Goal: Information Seeking & Learning: Find contact information

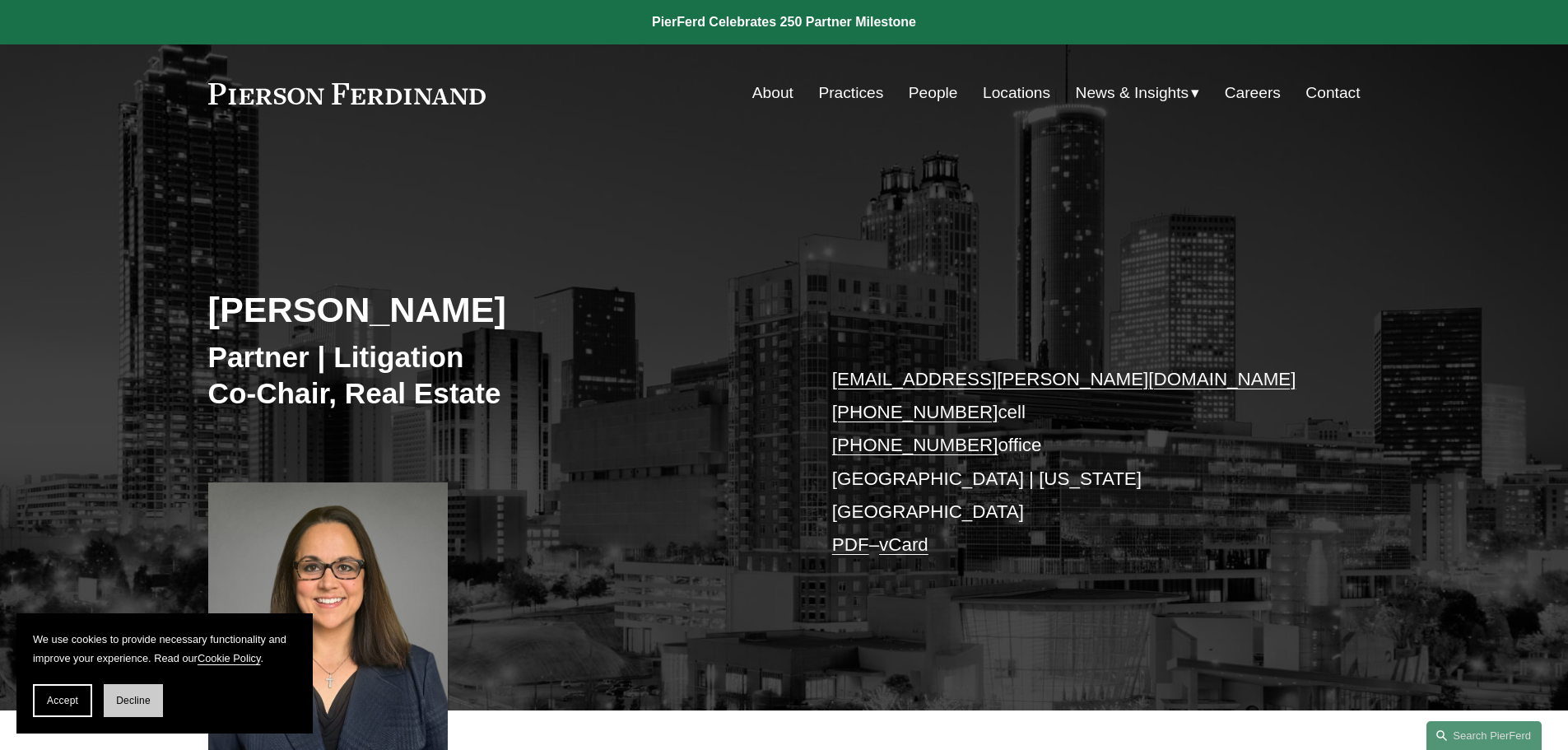
click at [146, 701] on span "Decline" at bounding box center [133, 700] width 35 height 11
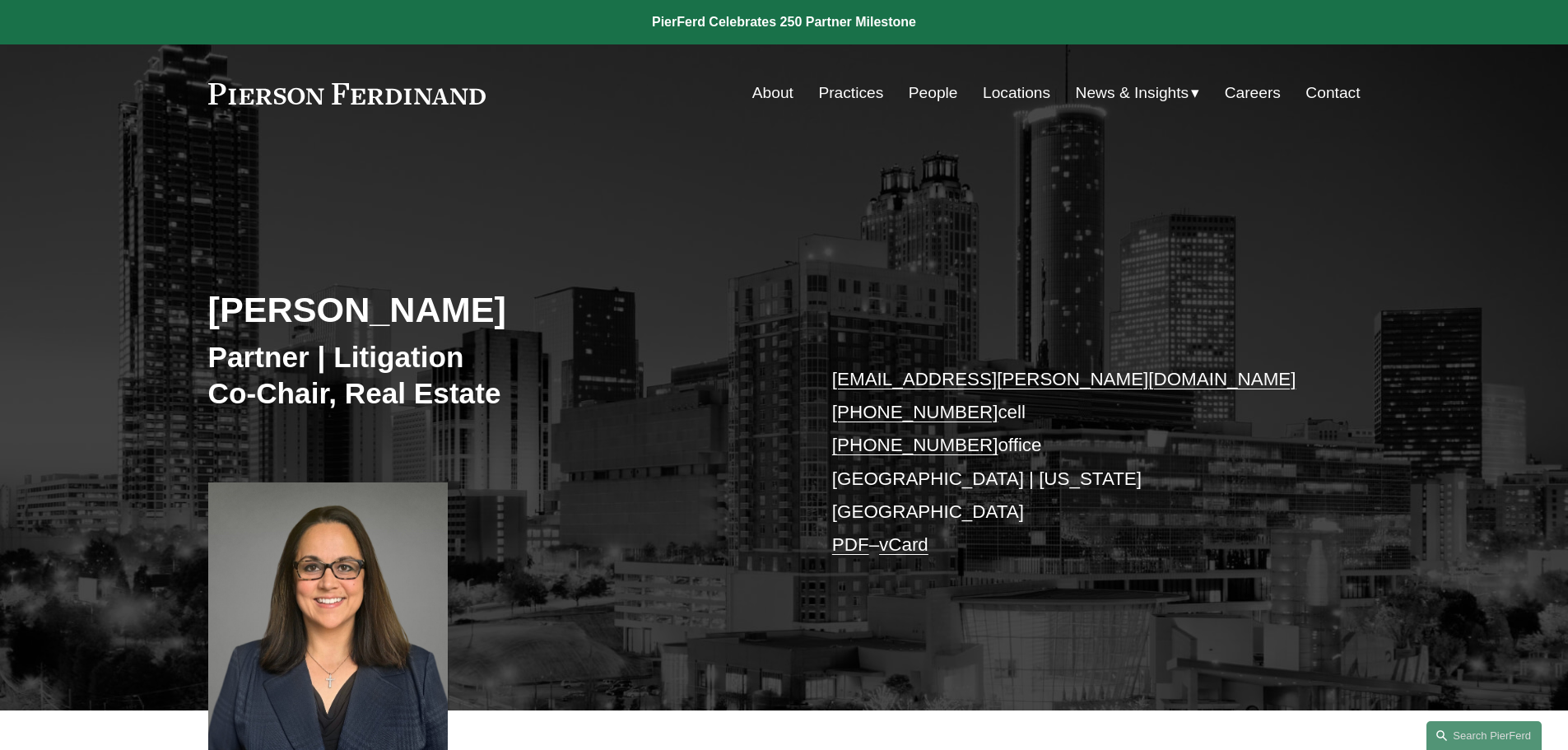
click at [932, 99] on link "People" at bounding box center [933, 93] width 49 height 31
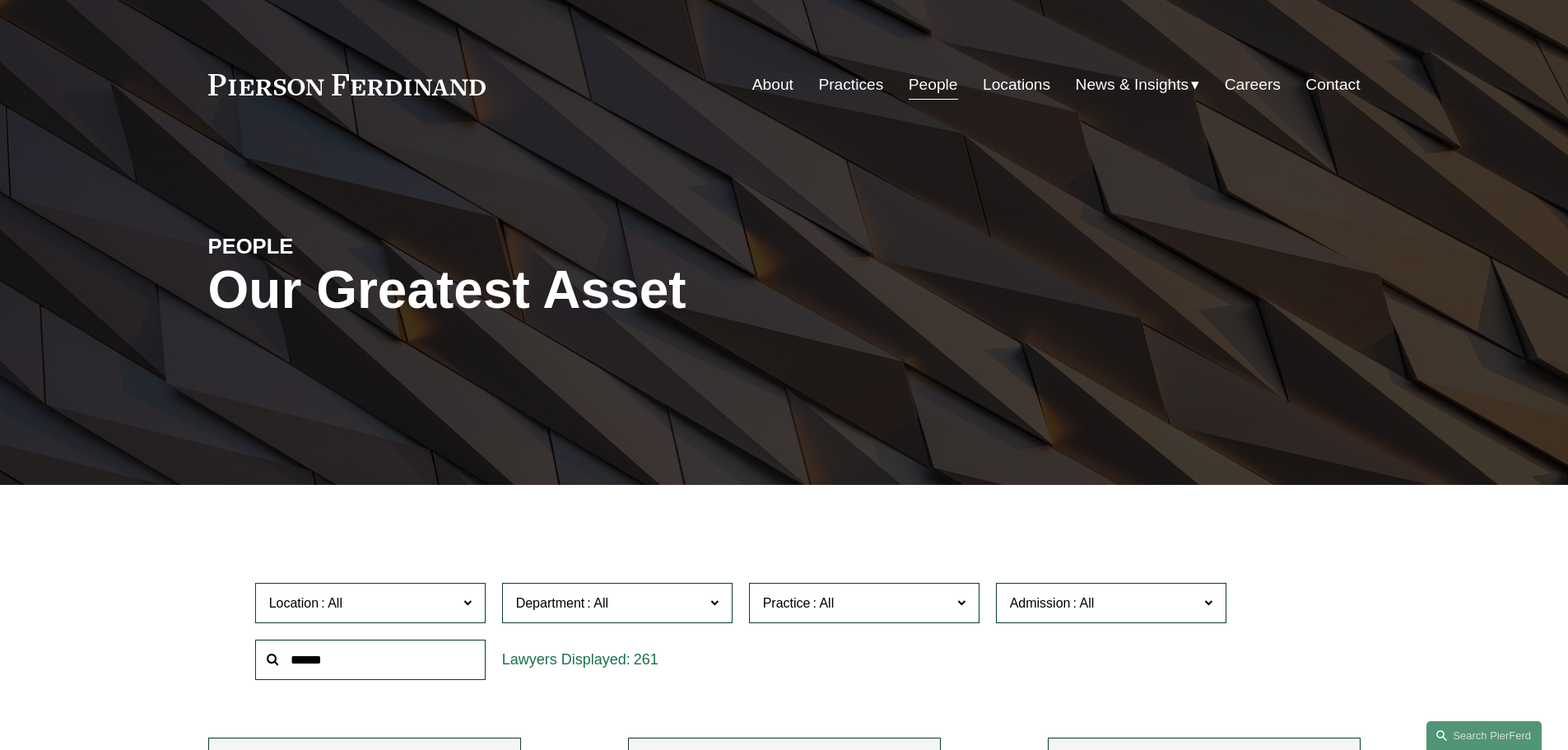
click at [1017, 90] on link "Locations" at bounding box center [1017, 85] width 67 height 31
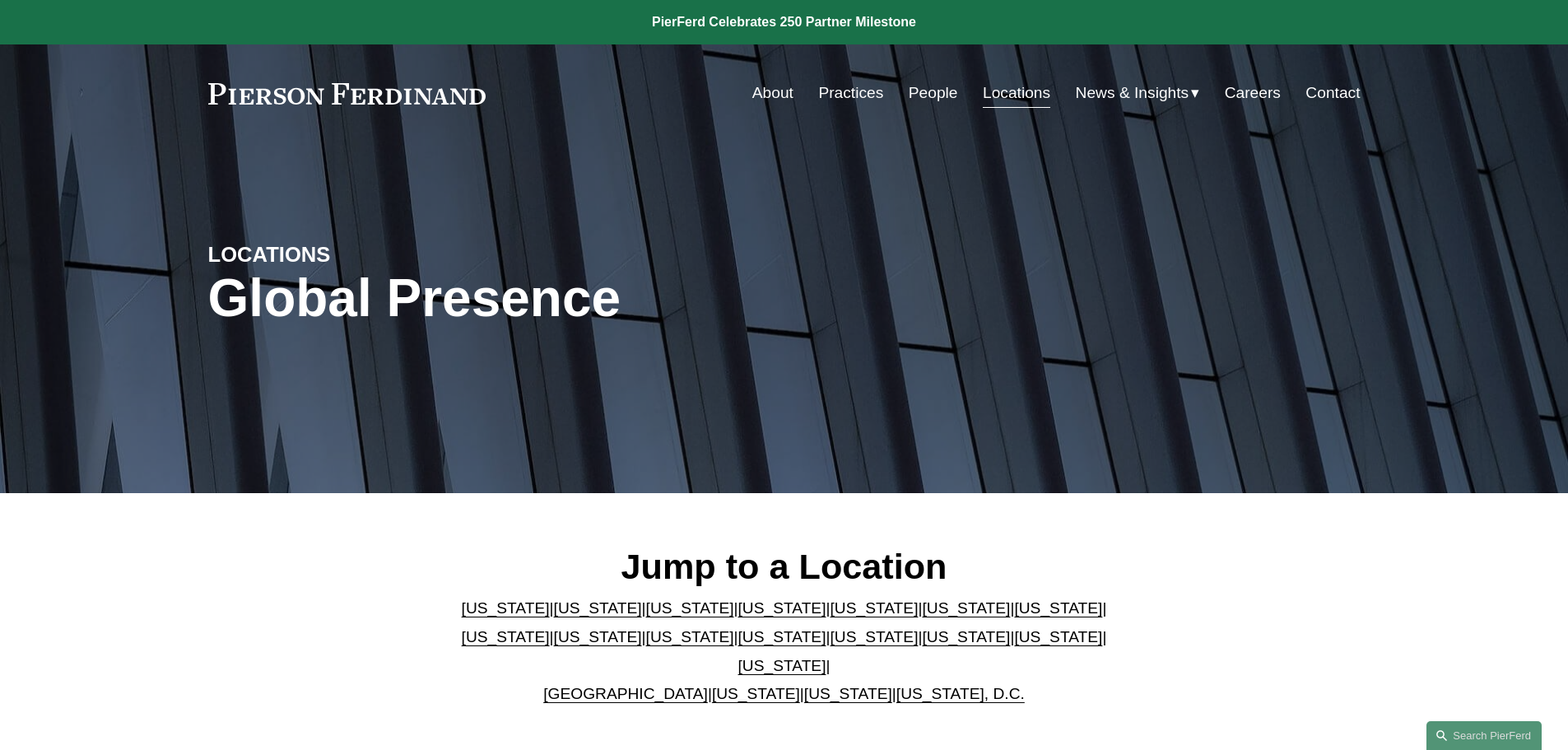
click at [1017, 90] on link "Locations" at bounding box center [1017, 93] width 67 height 31
click at [826, 657] on link "[US_STATE]" at bounding box center [782, 665] width 88 height 17
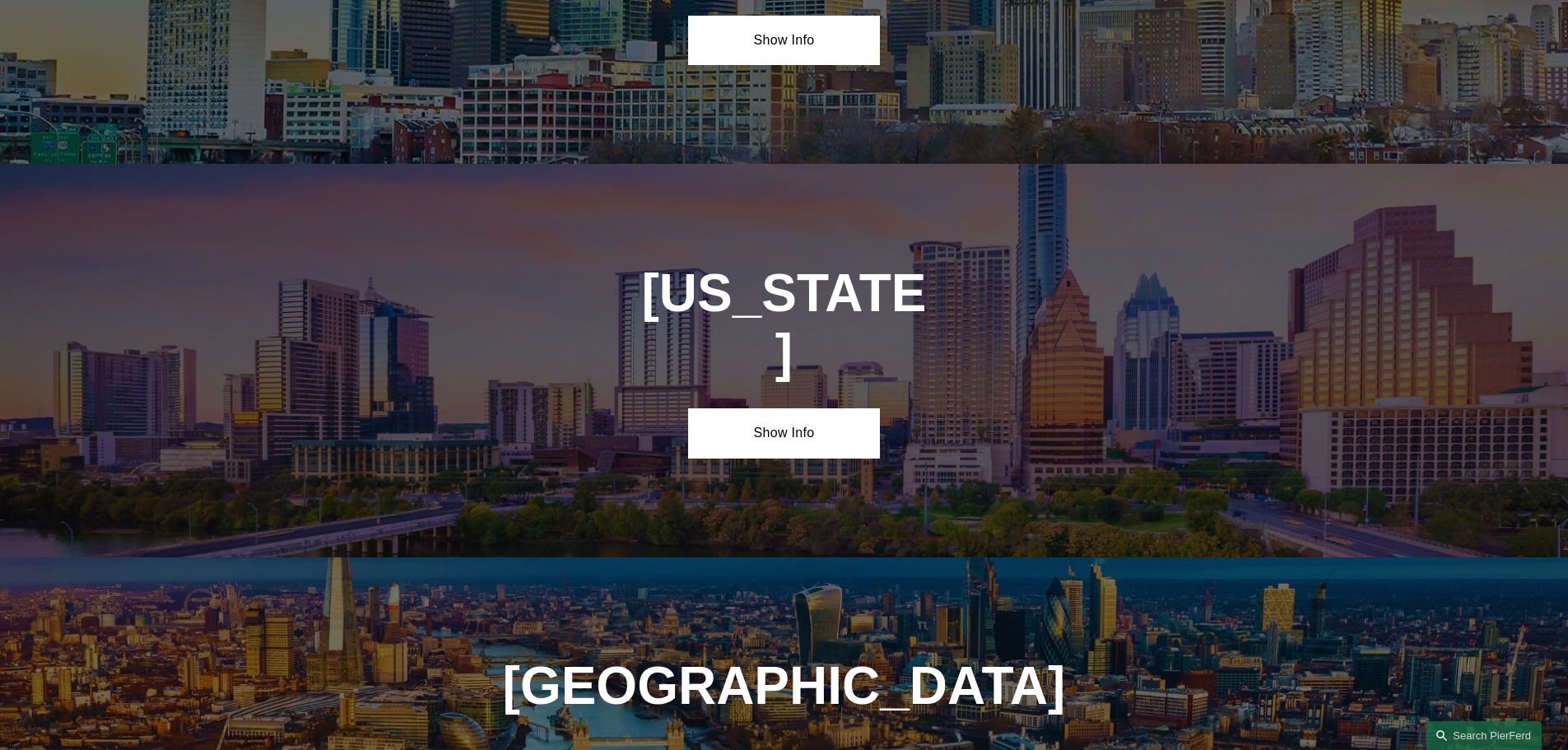
scroll to position [5601, 0]
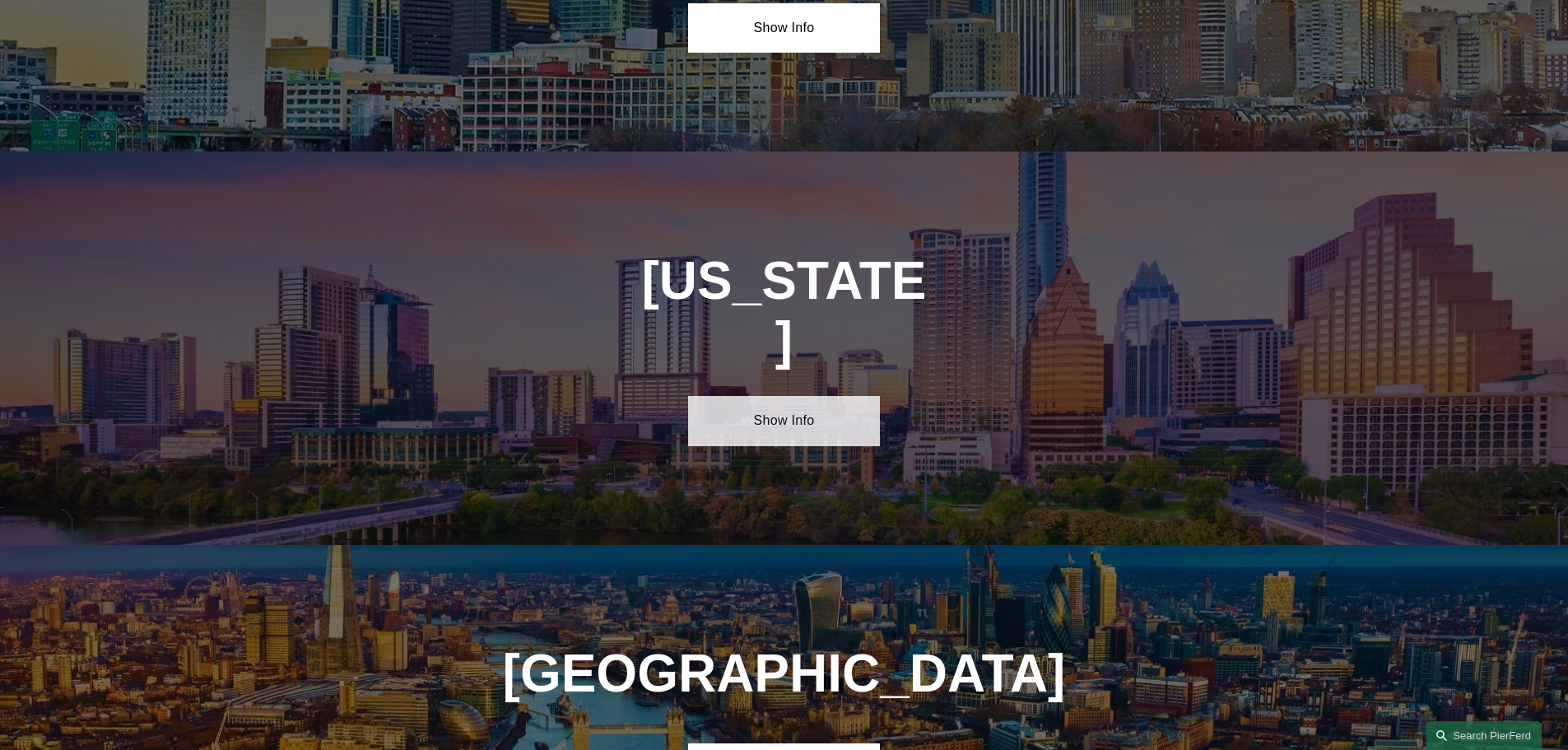
click at [787, 396] on link "Show Info" at bounding box center [784, 420] width 192 height 49
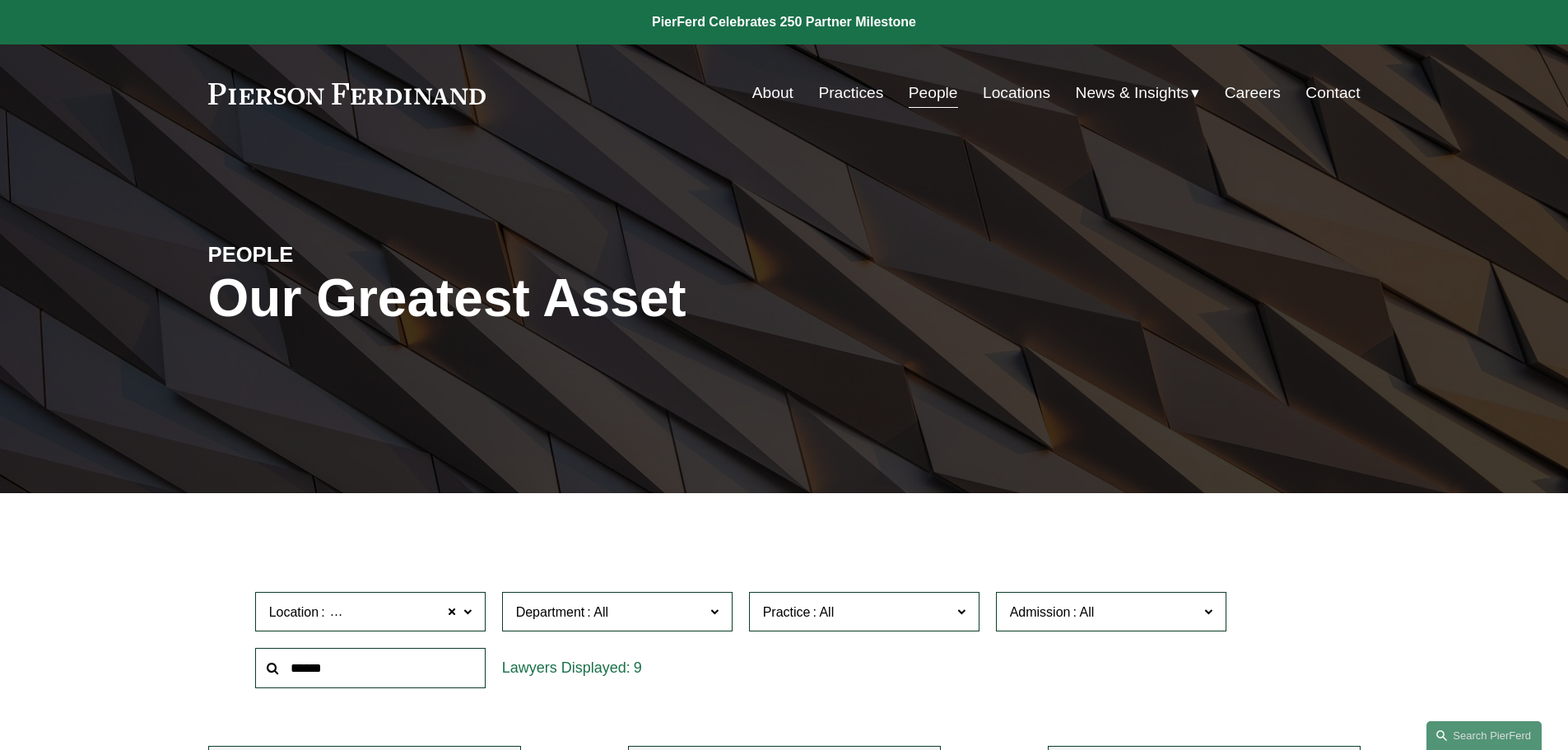
scroll to position [412, 0]
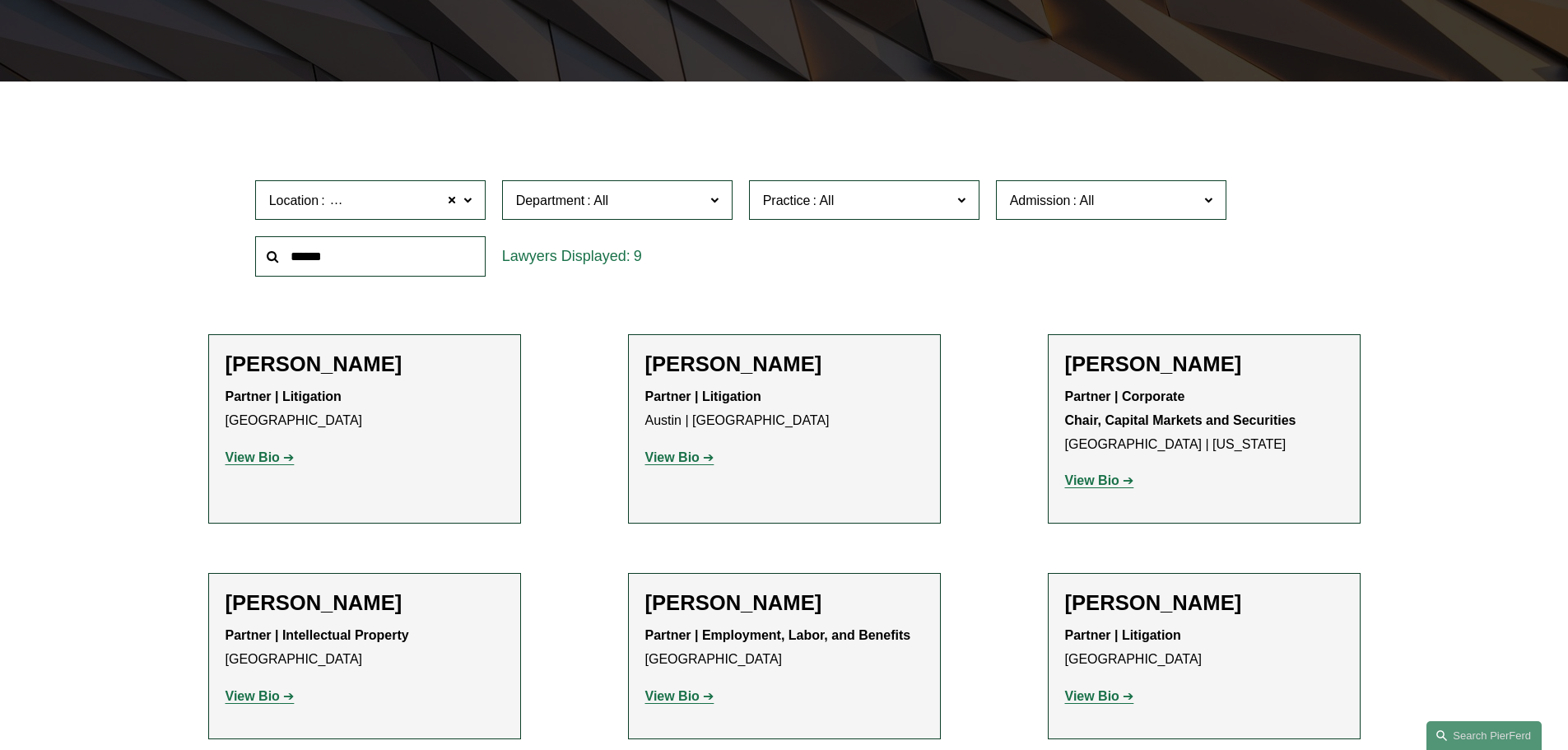
click at [937, 194] on span "Practice" at bounding box center [858, 201] width 189 height 22
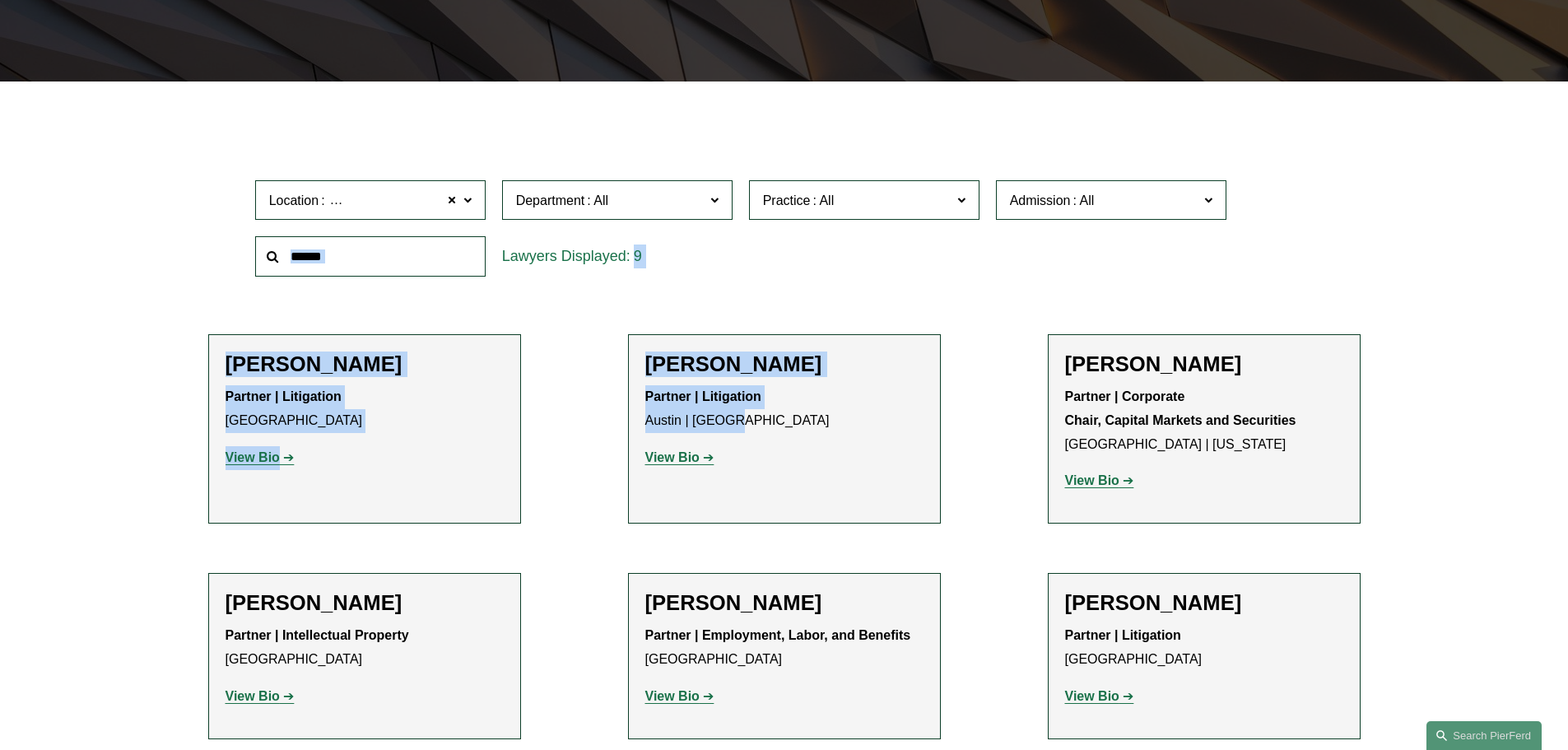
click at [981, 417] on ul "Filter Location Dallas Dallas All Atlanta Austin Boston Charlotte Chicago Cinci…" at bounding box center [784, 563] width 1246 height 881
click at [0, 0] on link "TCPA Defense" at bounding box center [0, 0] width 0 height 0
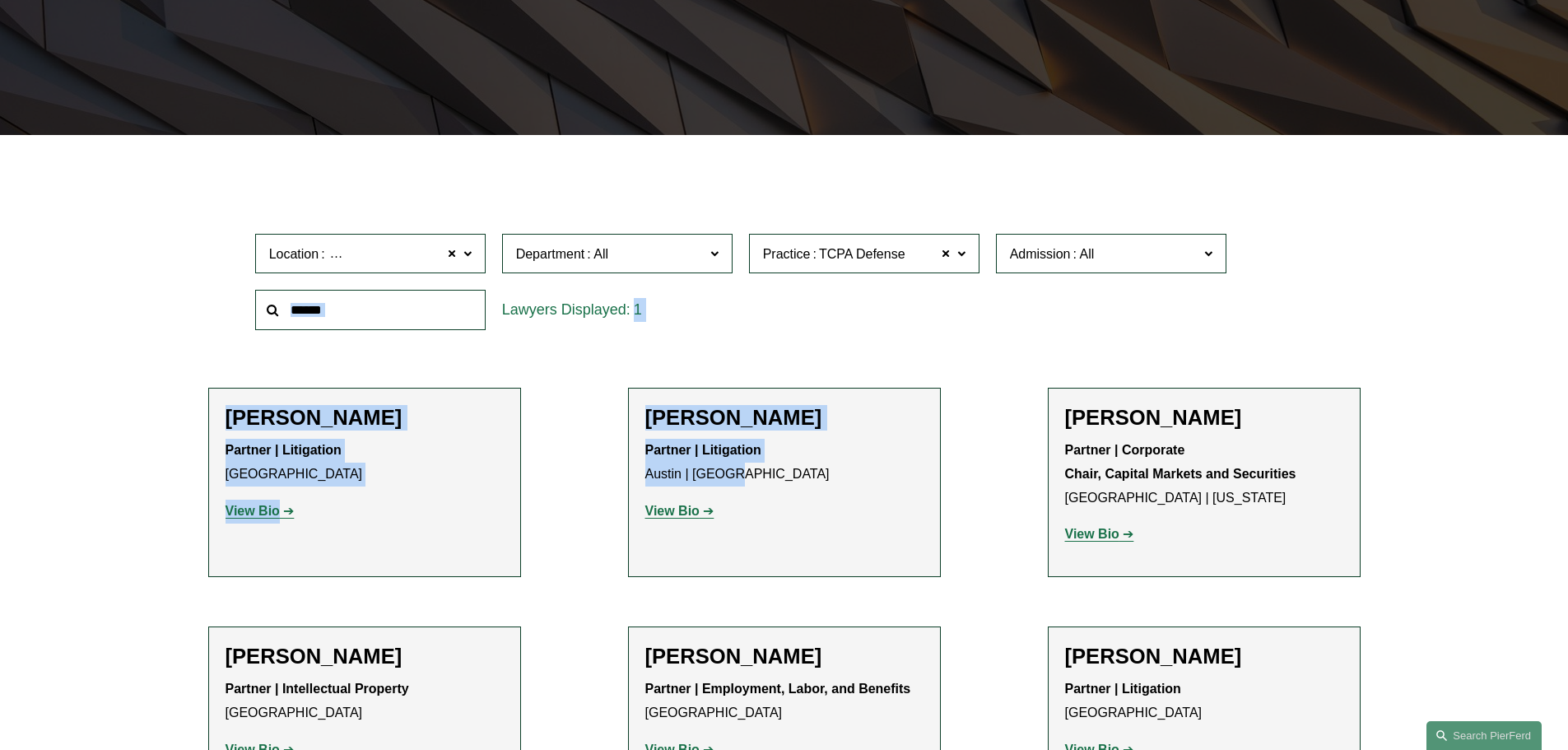
scroll to position [330, 0]
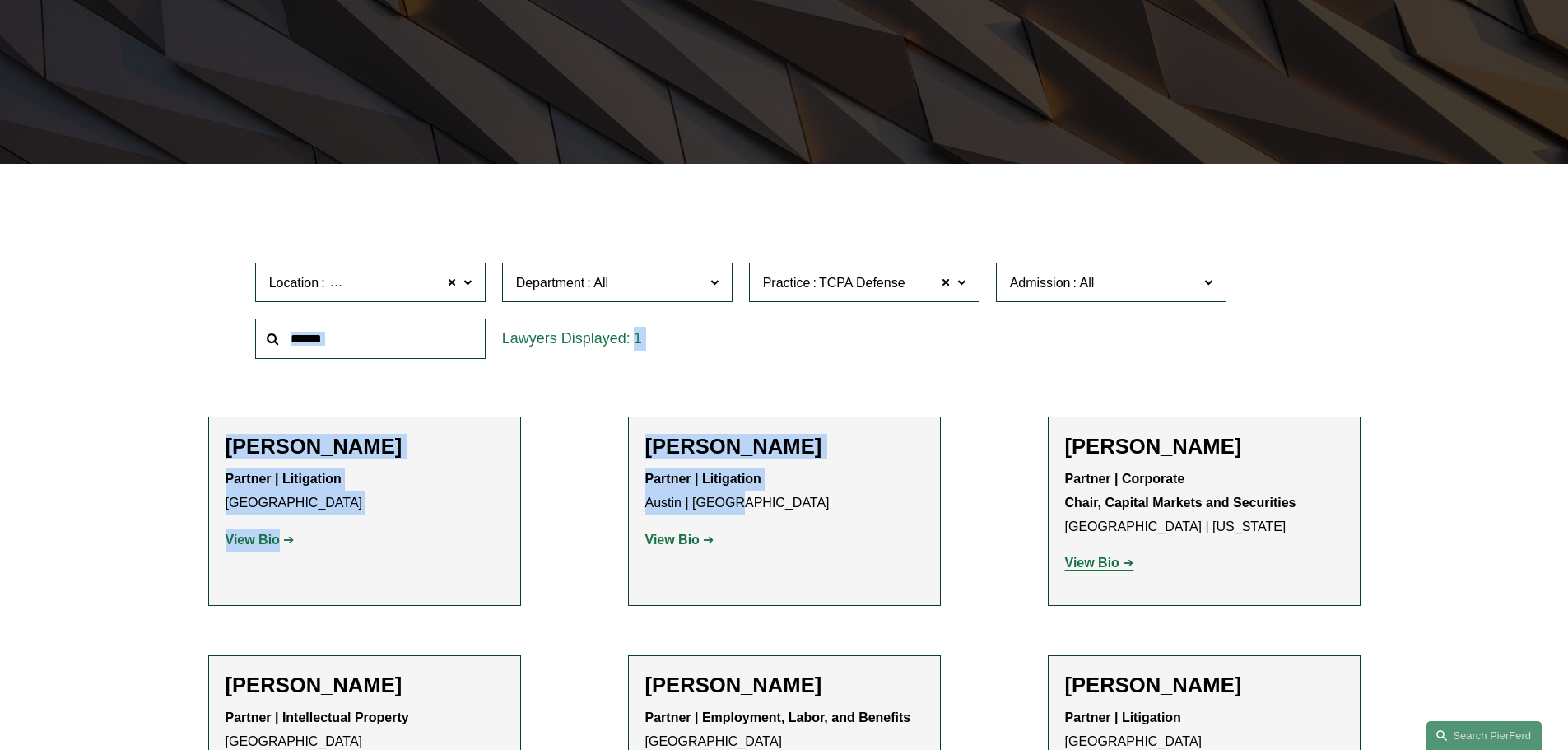
click at [922, 279] on span "Practice TCPA Defense" at bounding box center [858, 283] width 189 height 22
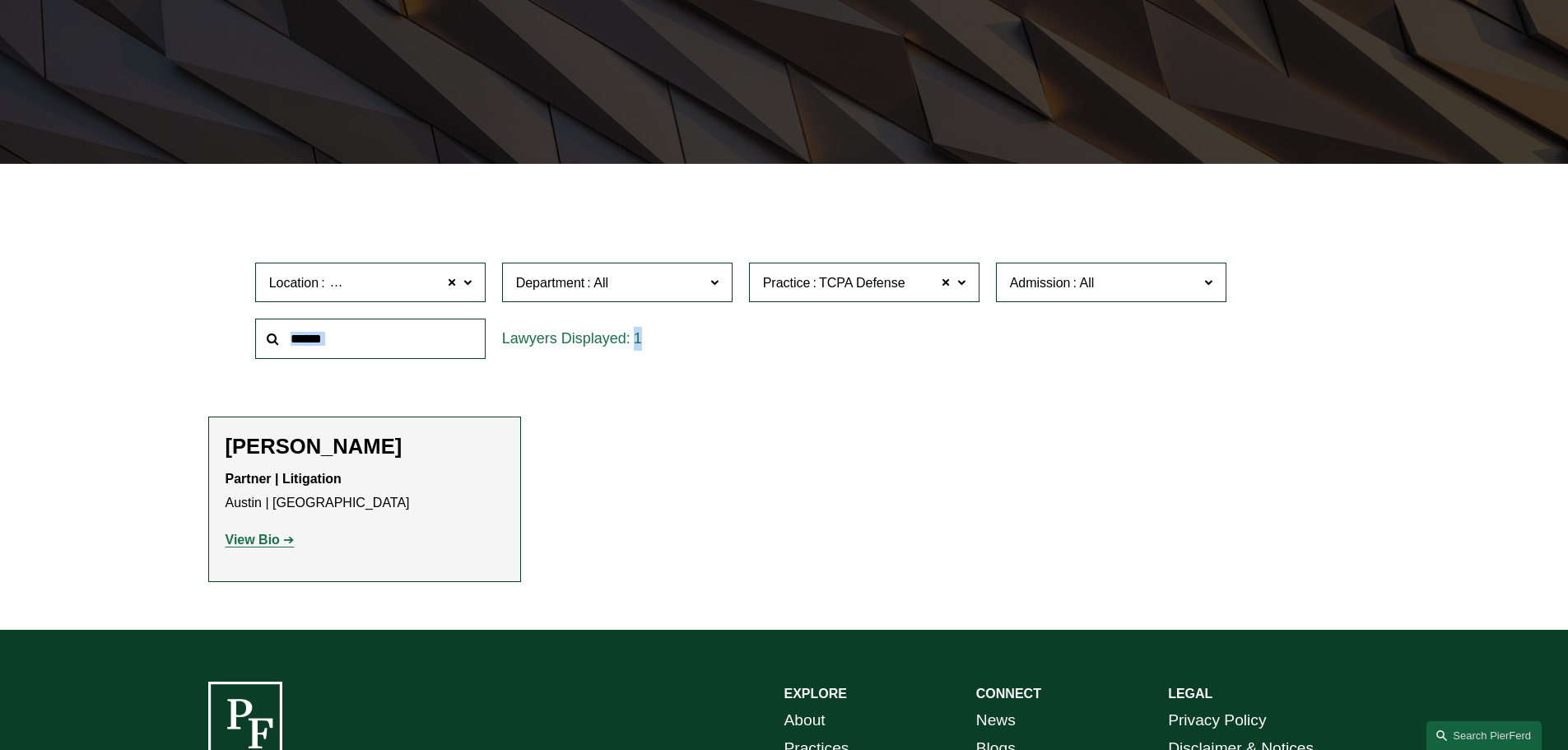
scroll to position [3274, 0]
click at [0, 0] on link "Transactional Liability Insurance" at bounding box center [0, 0] width 0 height 0
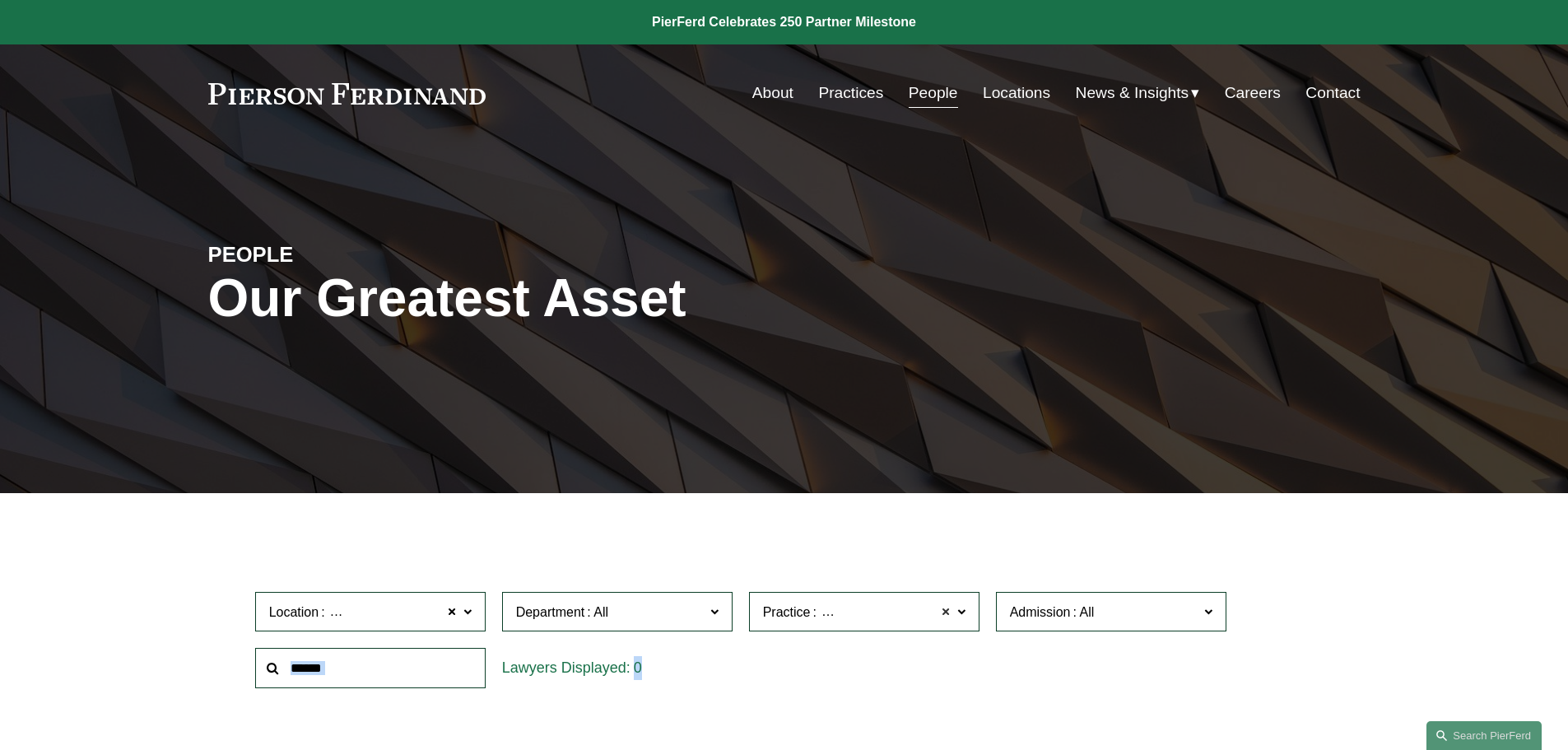
click at [948, 615] on span at bounding box center [946, 611] width 10 height 22
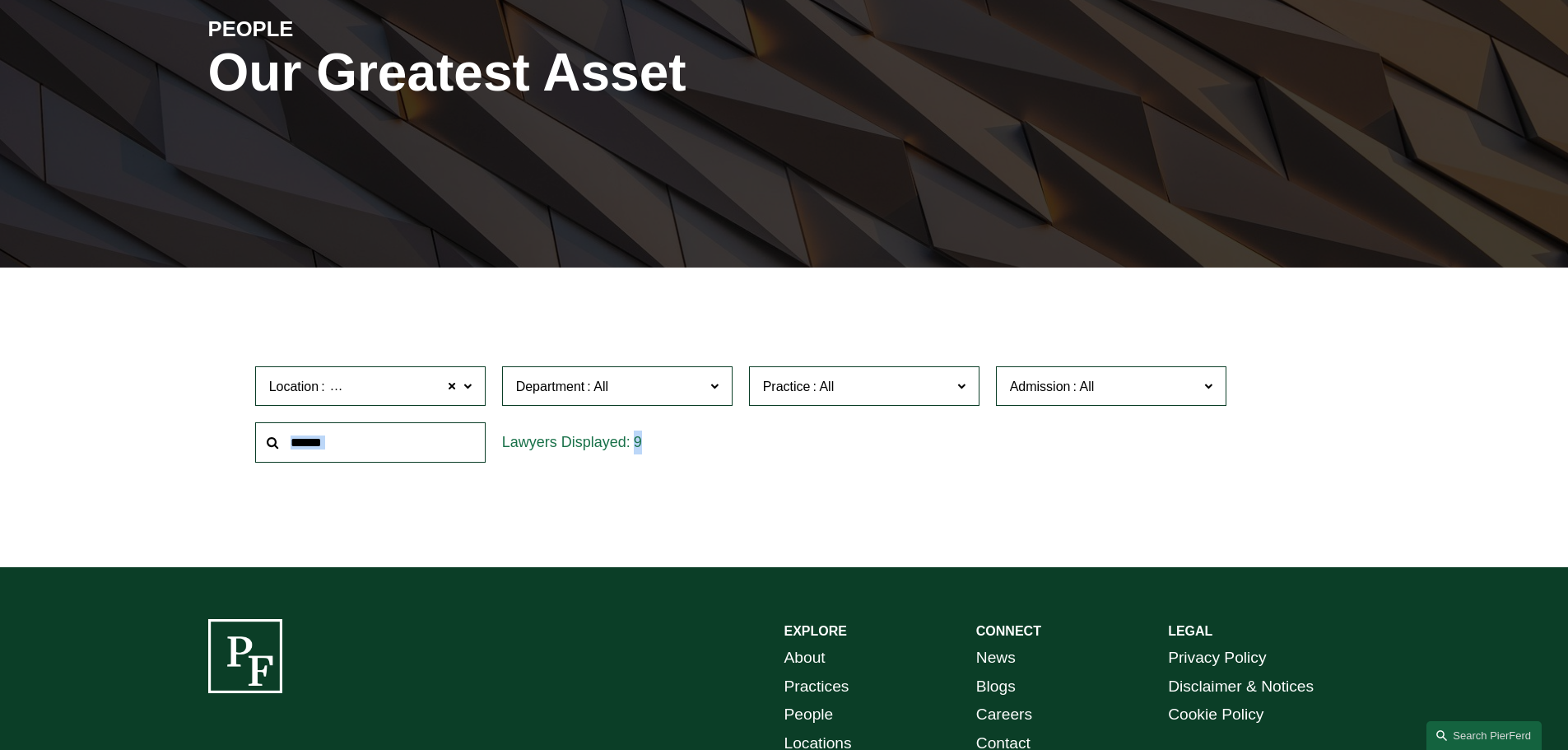
scroll to position [330, 0]
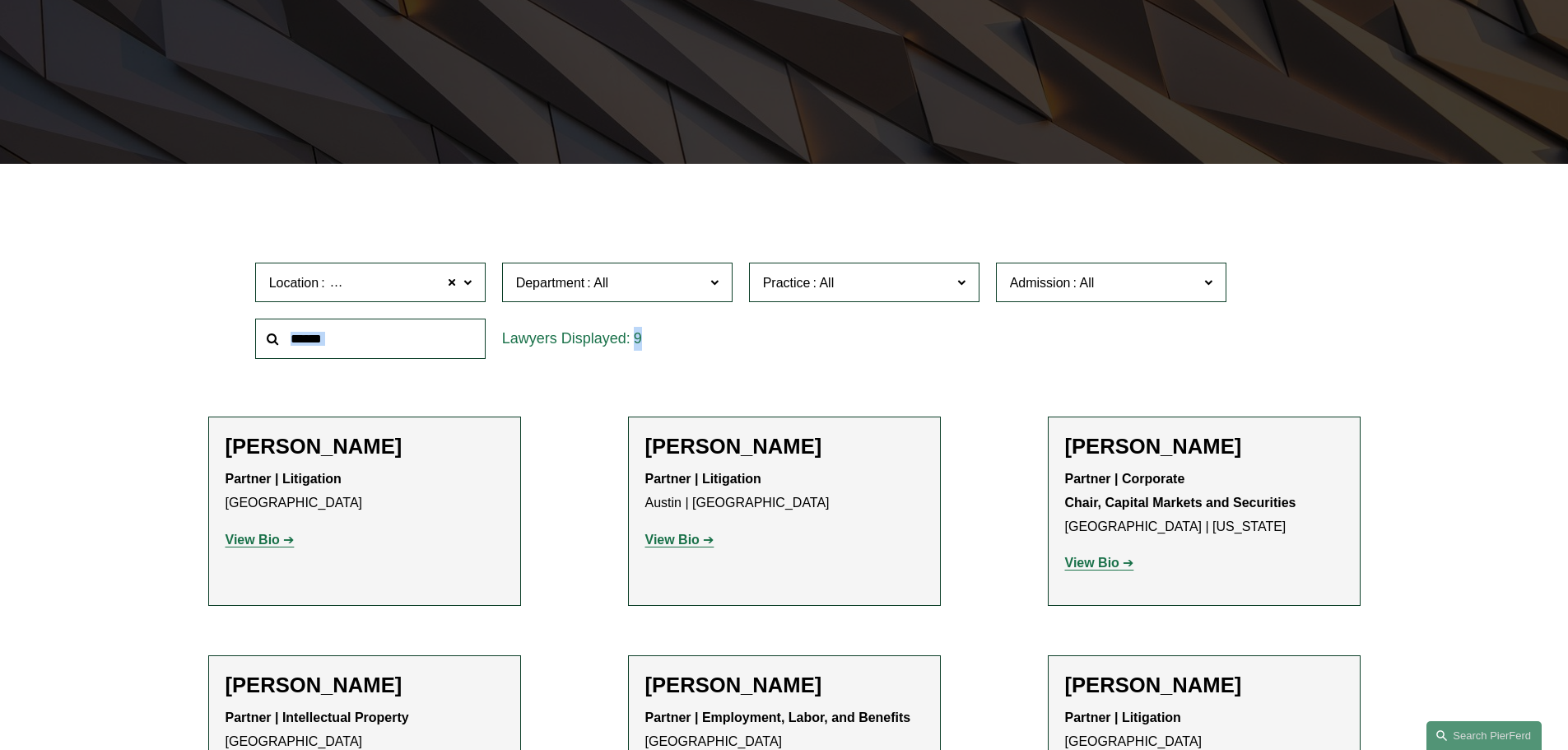
click at [855, 290] on span "Practice" at bounding box center [858, 283] width 189 height 22
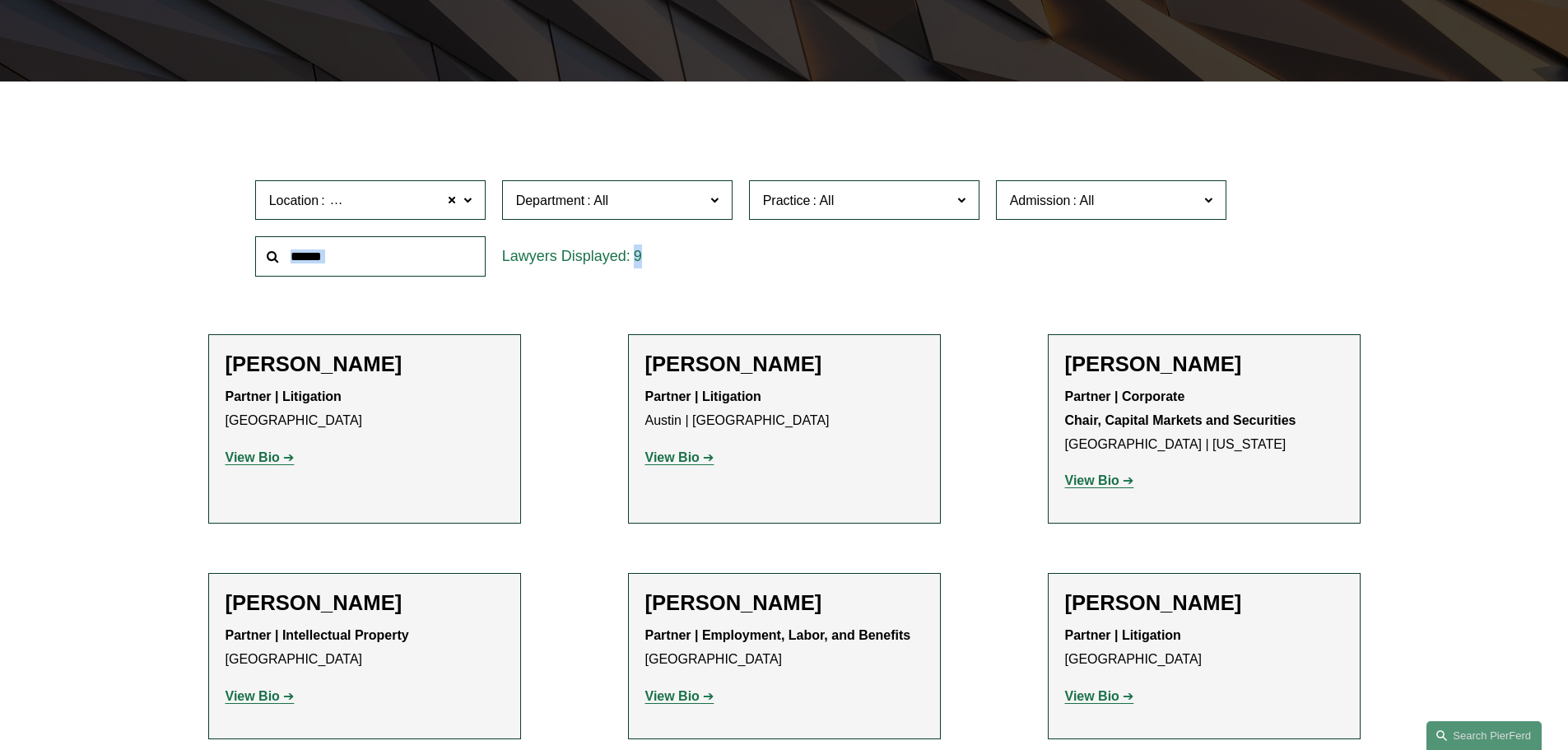
scroll to position [3274, 0]
click at [1396, 211] on ul "Filter Location Dallas Dallas All Atlanta Austin Boston Charlotte Chicago Cinci…" at bounding box center [784, 563] width 1246 height 881
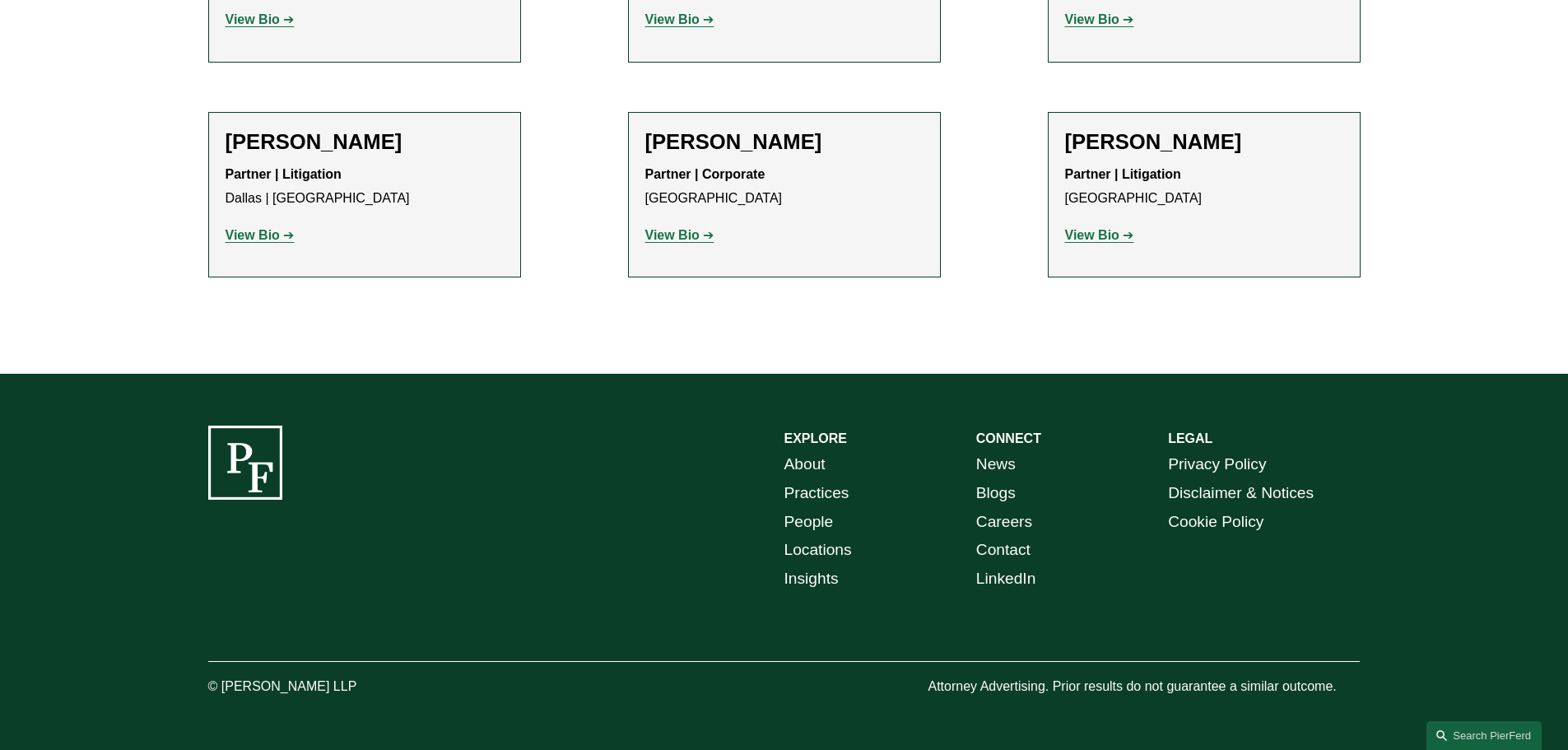
scroll to position [679, 0]
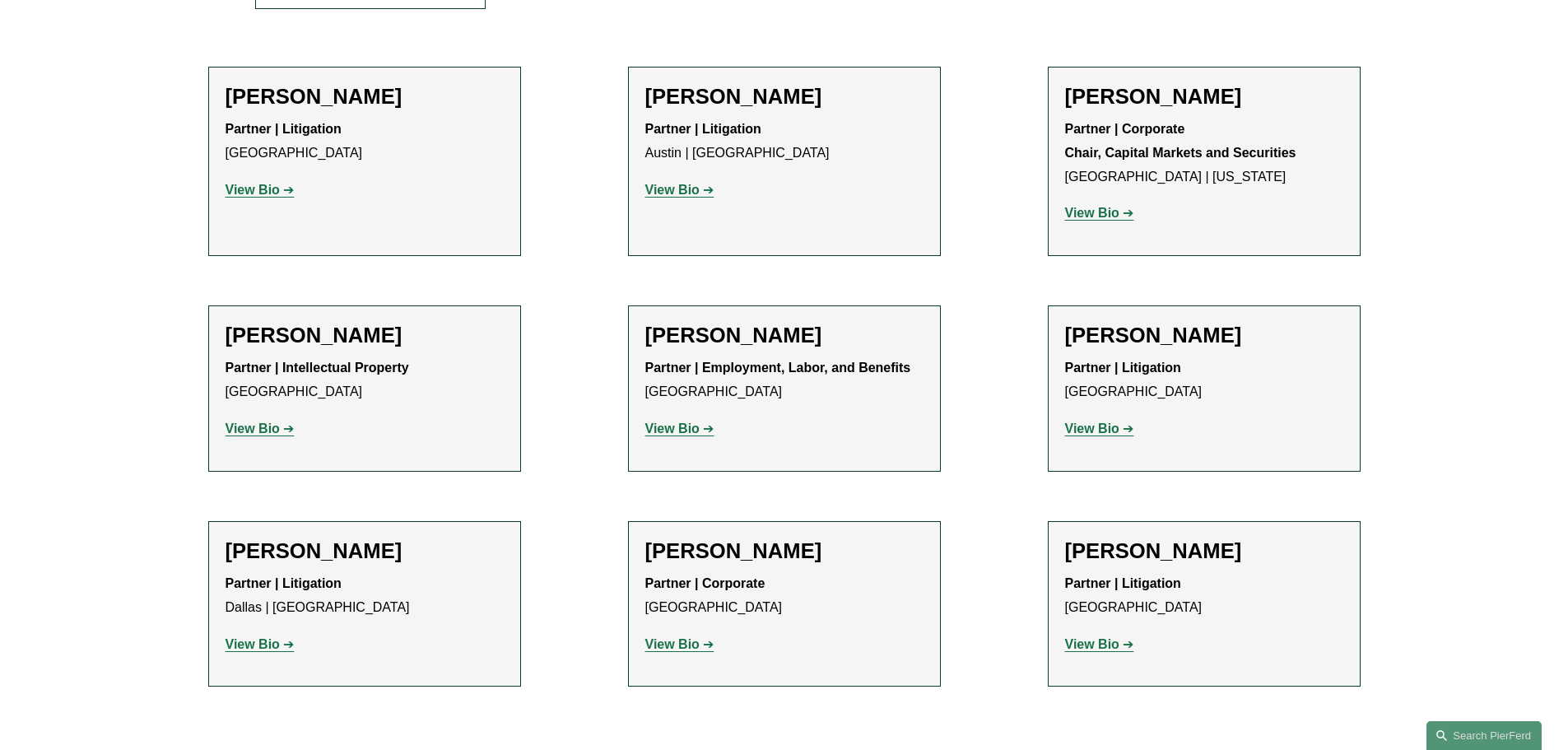
click at [1100, 215] on strong "View Bio" at bounding box center [1092, 213] width 55 height 14
click at [690, 644] on strong "View Bio" at bounding box center [672, 644] width 55 height 14
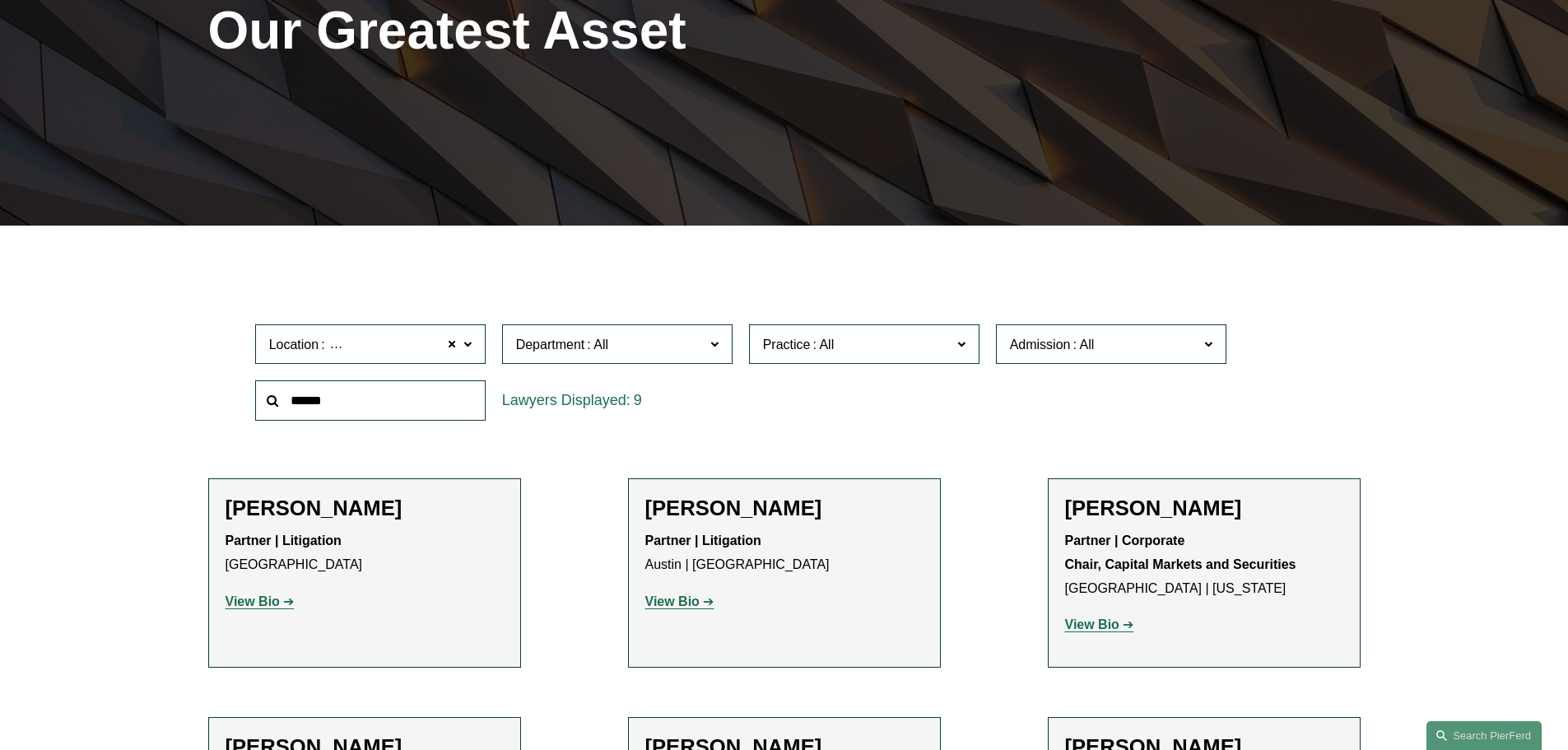
click at [414, 345] on span "Location Dallas" at bounding box center [363, 344] width 189 height 22
click at [0, 0] on link "[GEOGRAPHIC_DATA]" at bounding box center [0, 0] width 0 height 0
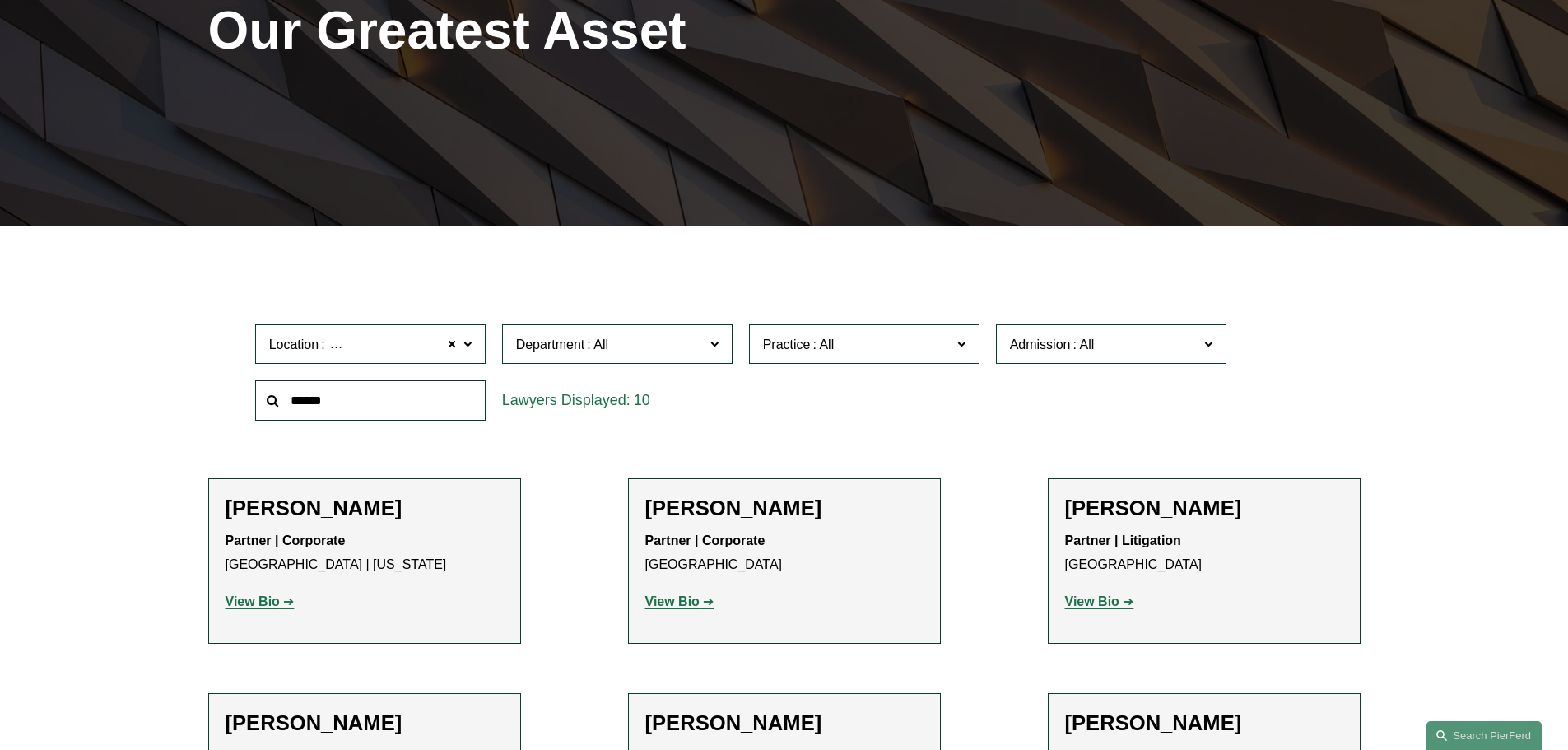
click at [905, 348] on span "Practice" at bounding box center [858, 344] width 189 height 22
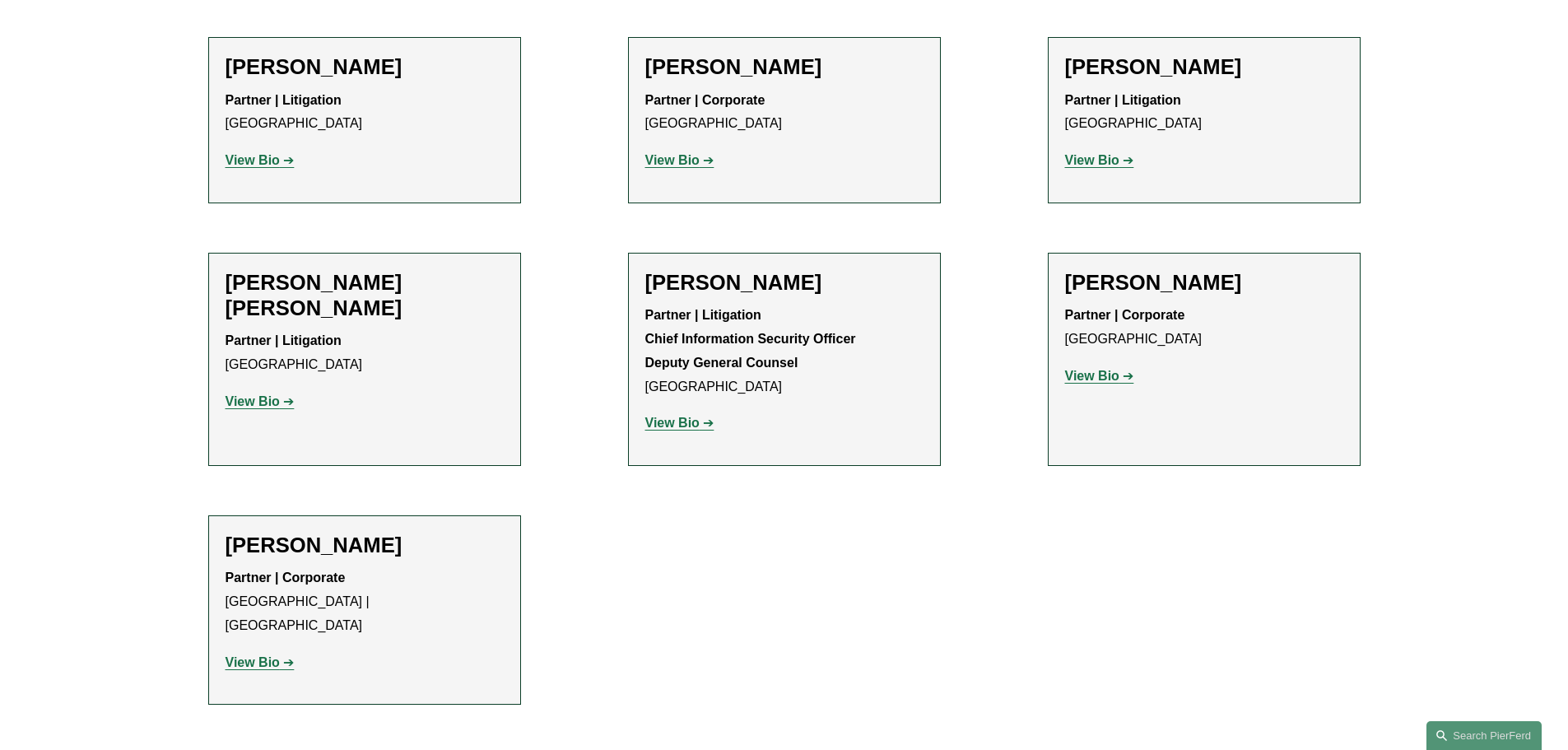
click at [255, 655] on strong "View Bio" at bounding box center [253, 662] width 55 height 14
click at [691, 159] on strong "View Bio" at bounding box center [672, 160] width 55 height 14
click at [1114, 381] on strong "View Bio" at bounding box center [1092, 375] width 55 height 14
click at [249, 655] on strong "View Bio" at bounding box center [253, 662] width 55 height 14
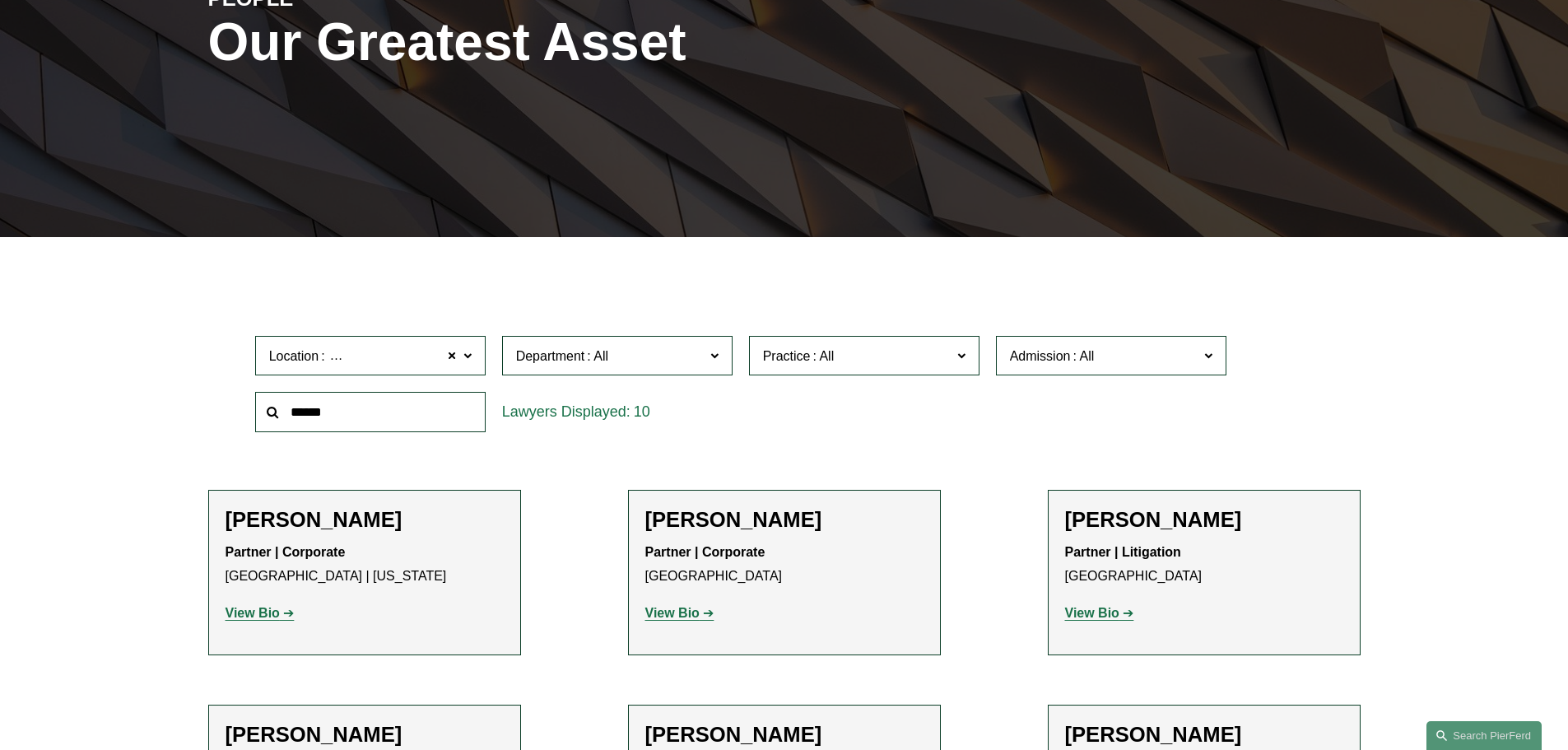
scroll to position [100, 0]
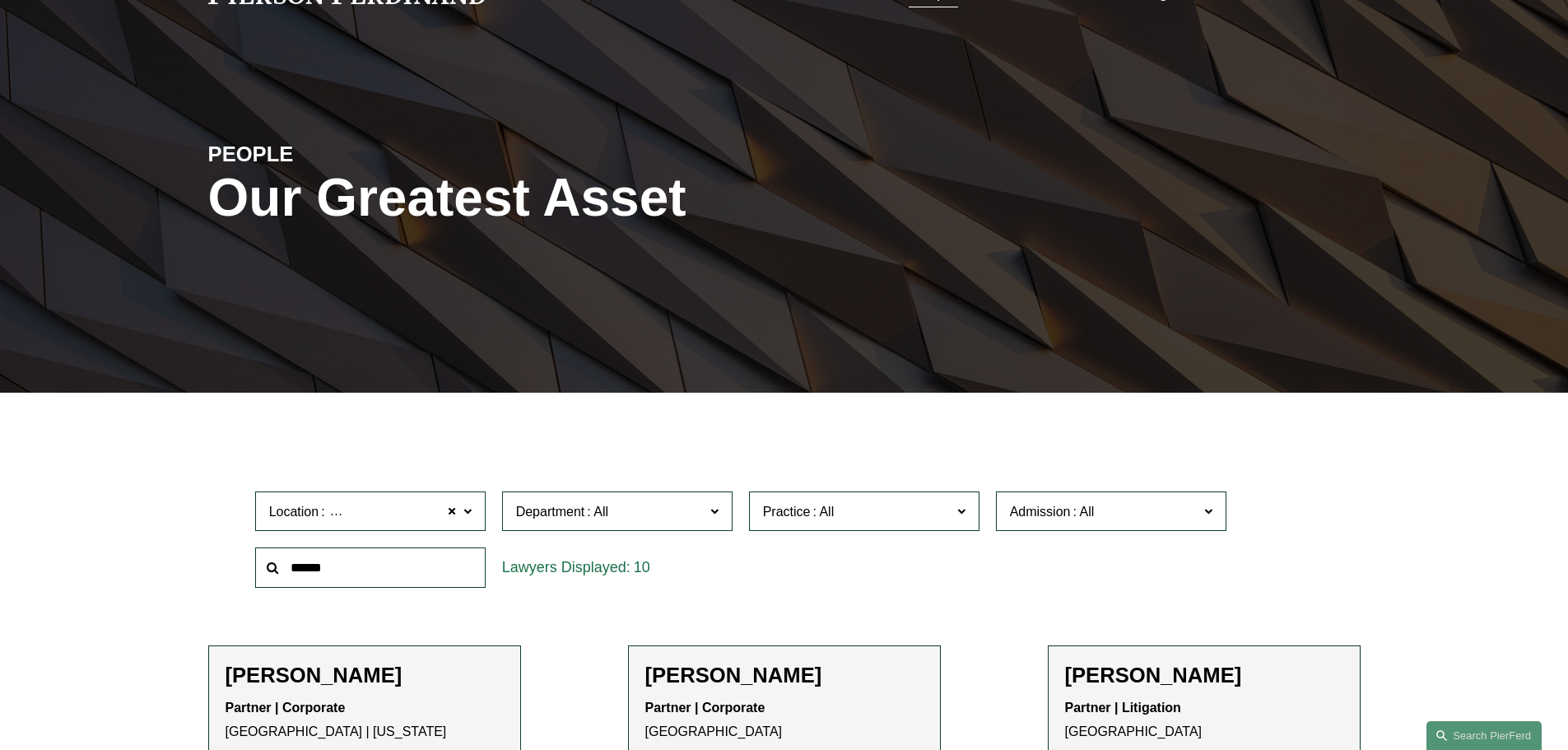
click at [421, 510] on span "Location Houston" at bounding box center [363, 511] width 189 height 22
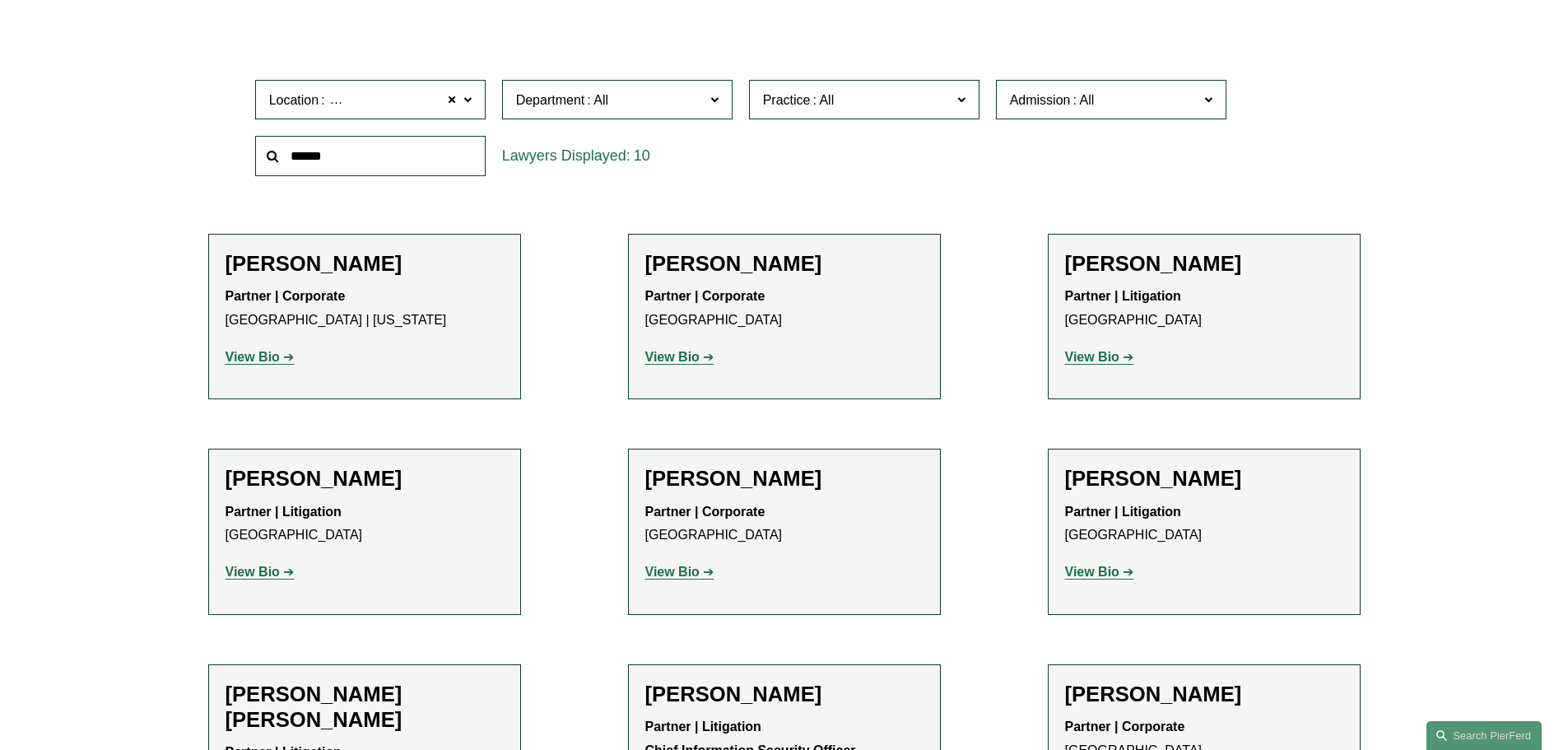
scroll to position [0, 0]
click at [423, 93] on span "Location Houston" at bounding box center [363, 100] width 189 height 22
drag, startPoint x: 482, startPoint y: 155, endPoint x: 485, endPoint y: 170, distance: 15.3
click at [0, 0] on ul "All Atlanta Austin Boston Charlotte Chicago Cincinnati Cleveland Columbus Dalla…" at bounding box center [0, 0] width 0 height 0
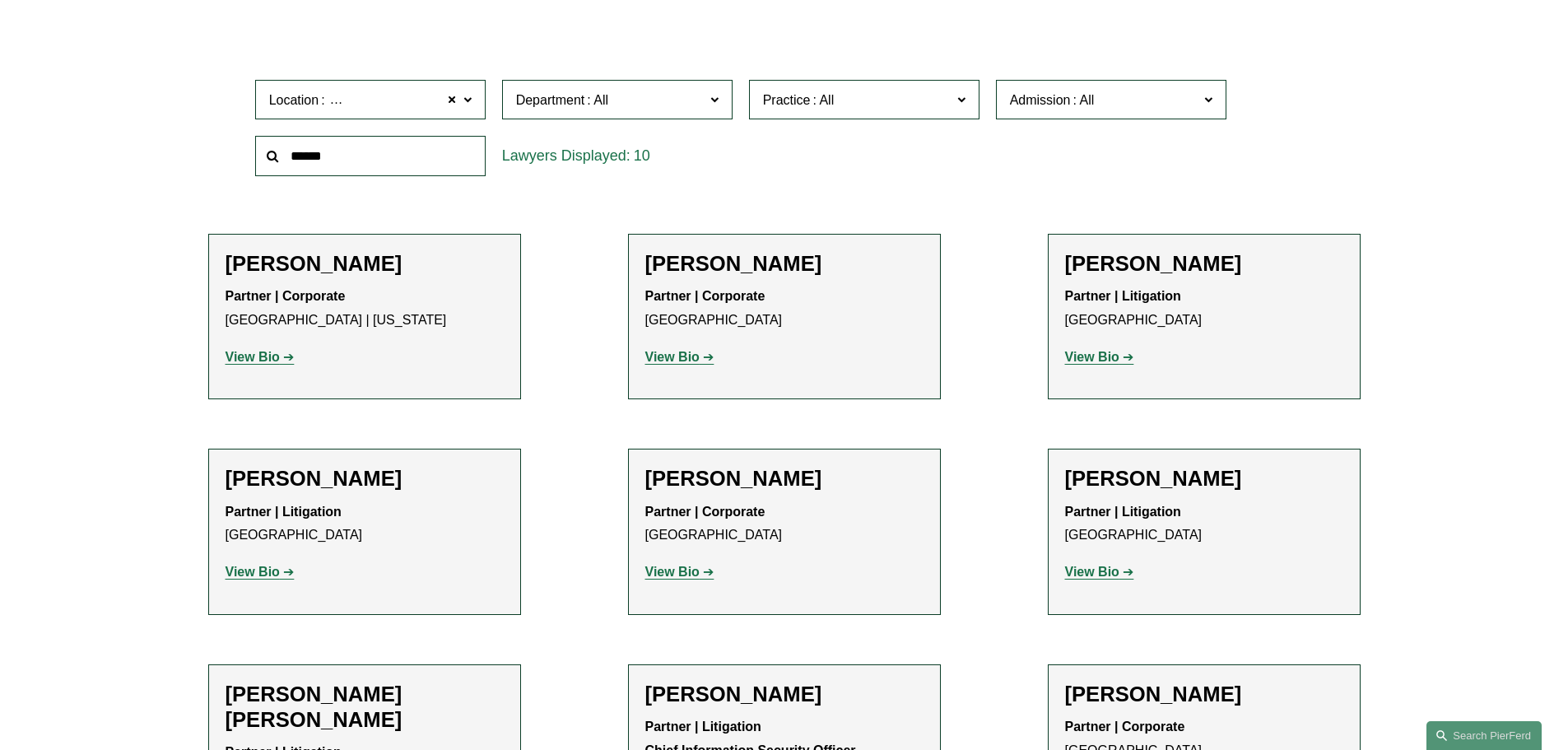
scroll to position [100, 0]
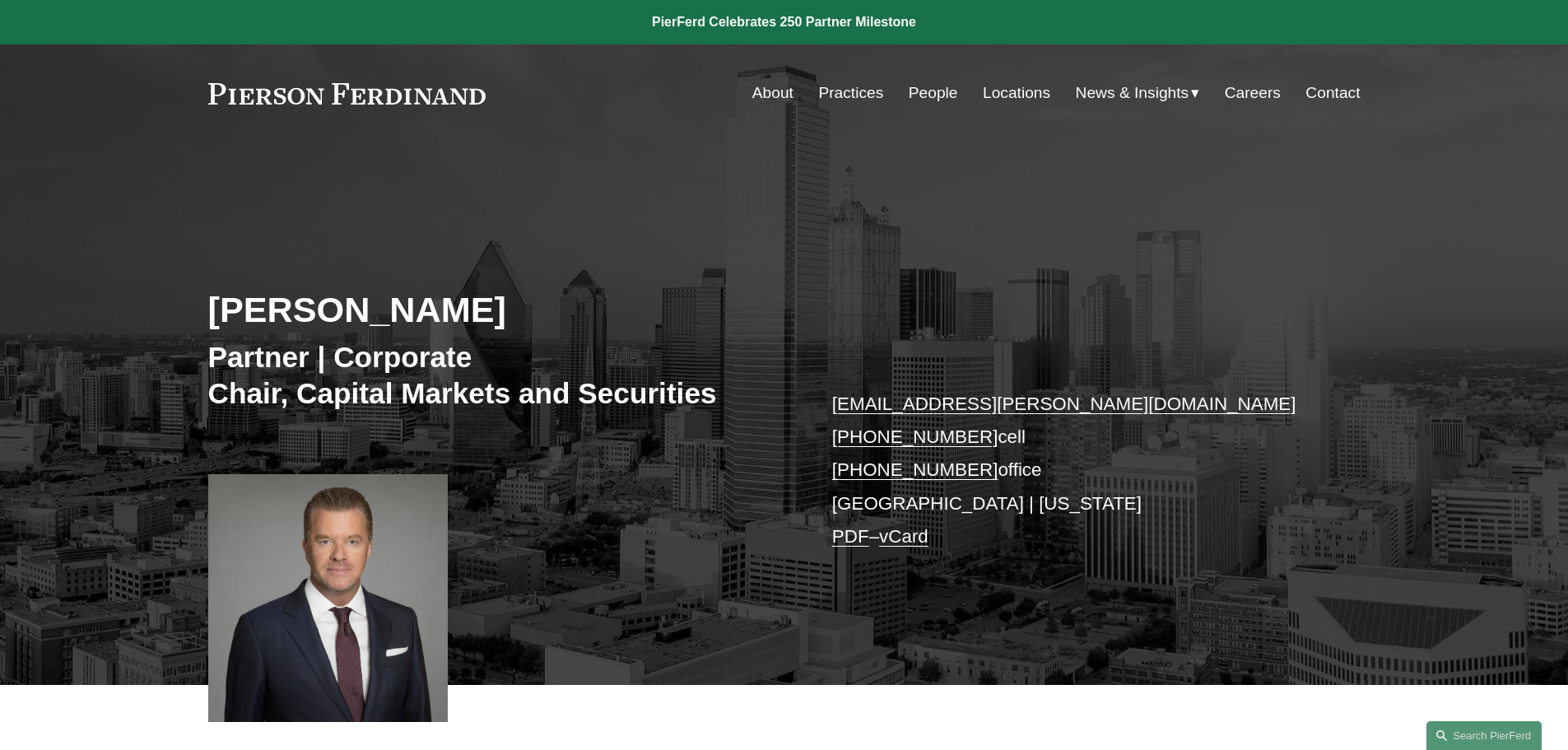
scroll to position [412, 0]
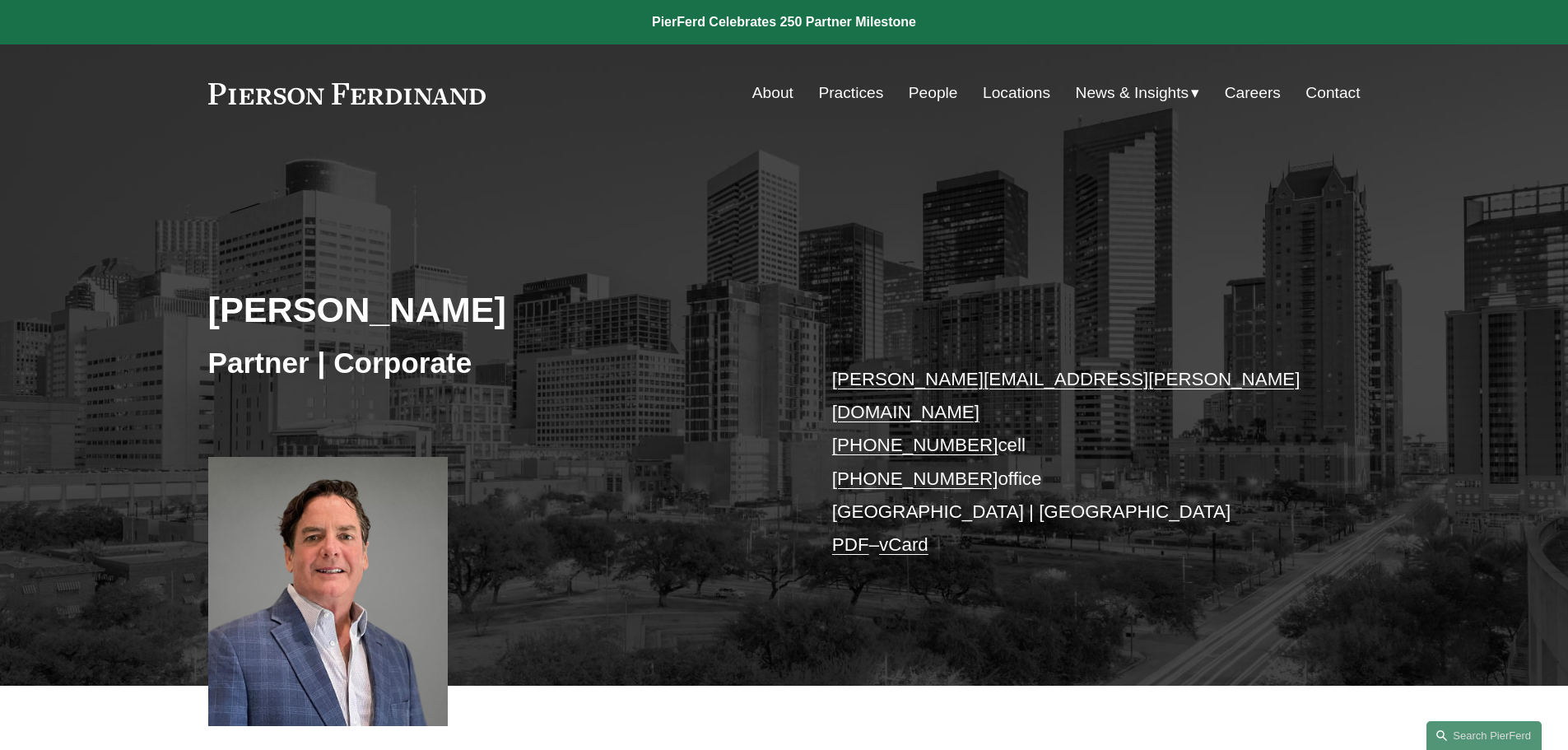
scroll to position [823, 0]
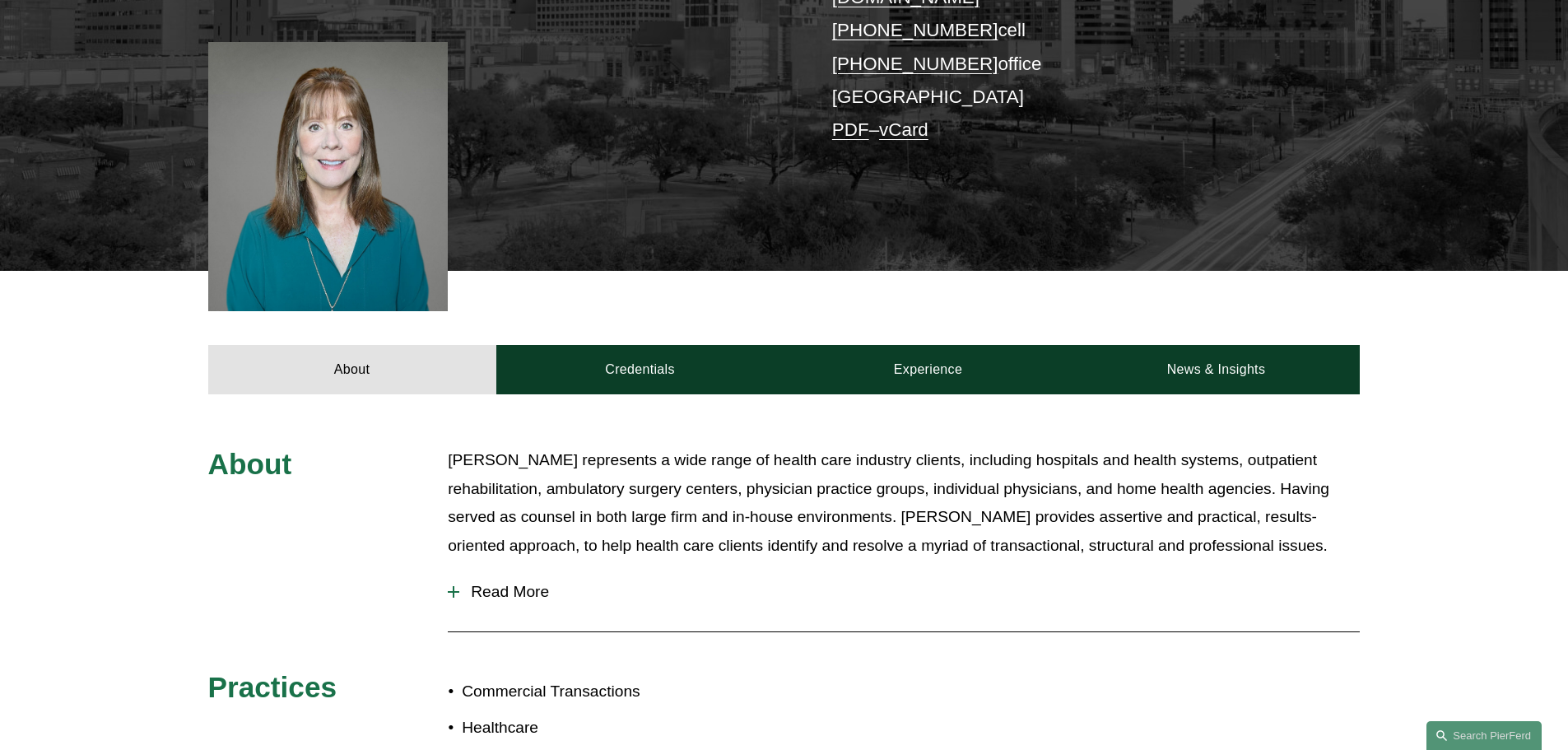
scroll to position [412, 0]
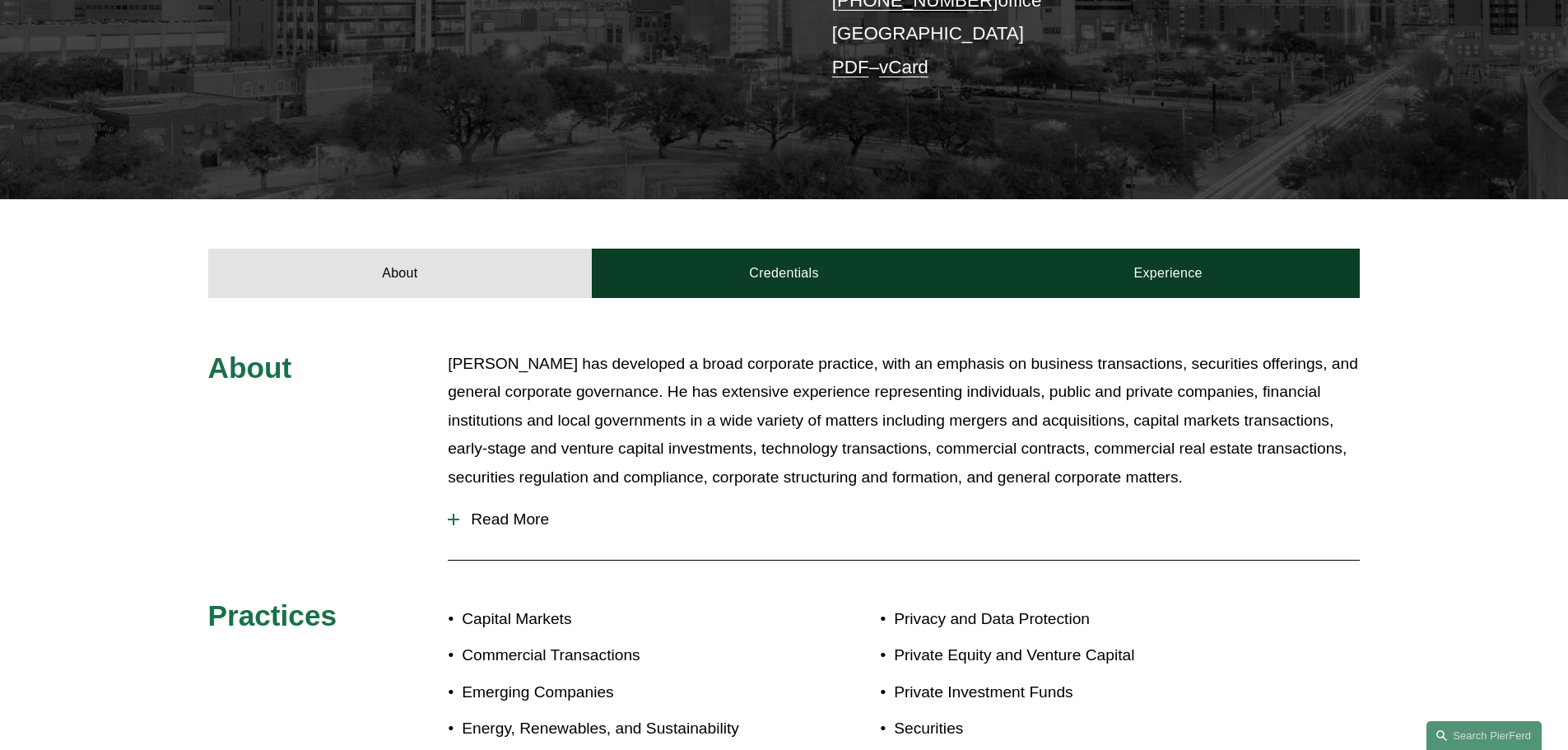
scroll to position [823, 0]
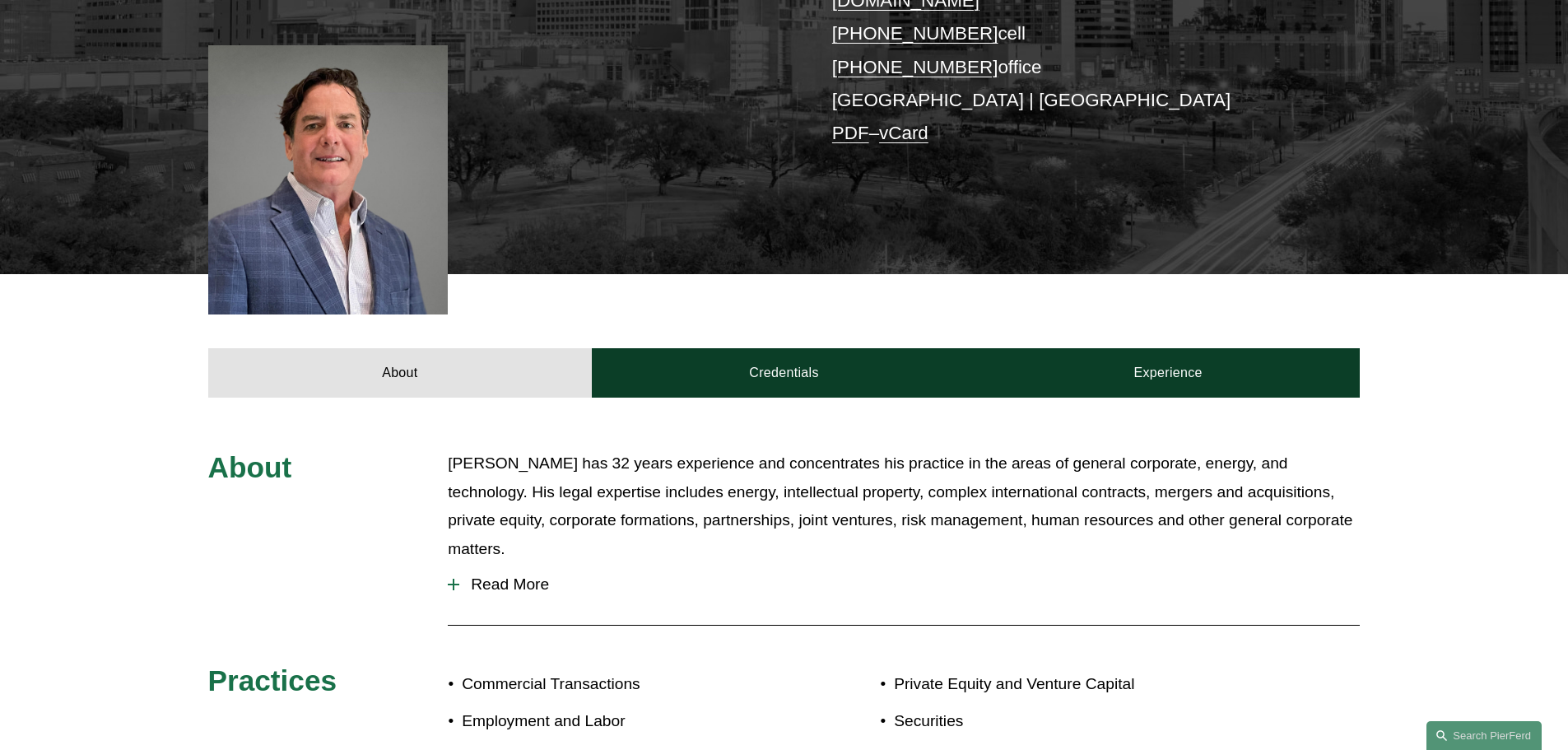
scroll to position [823, 0]
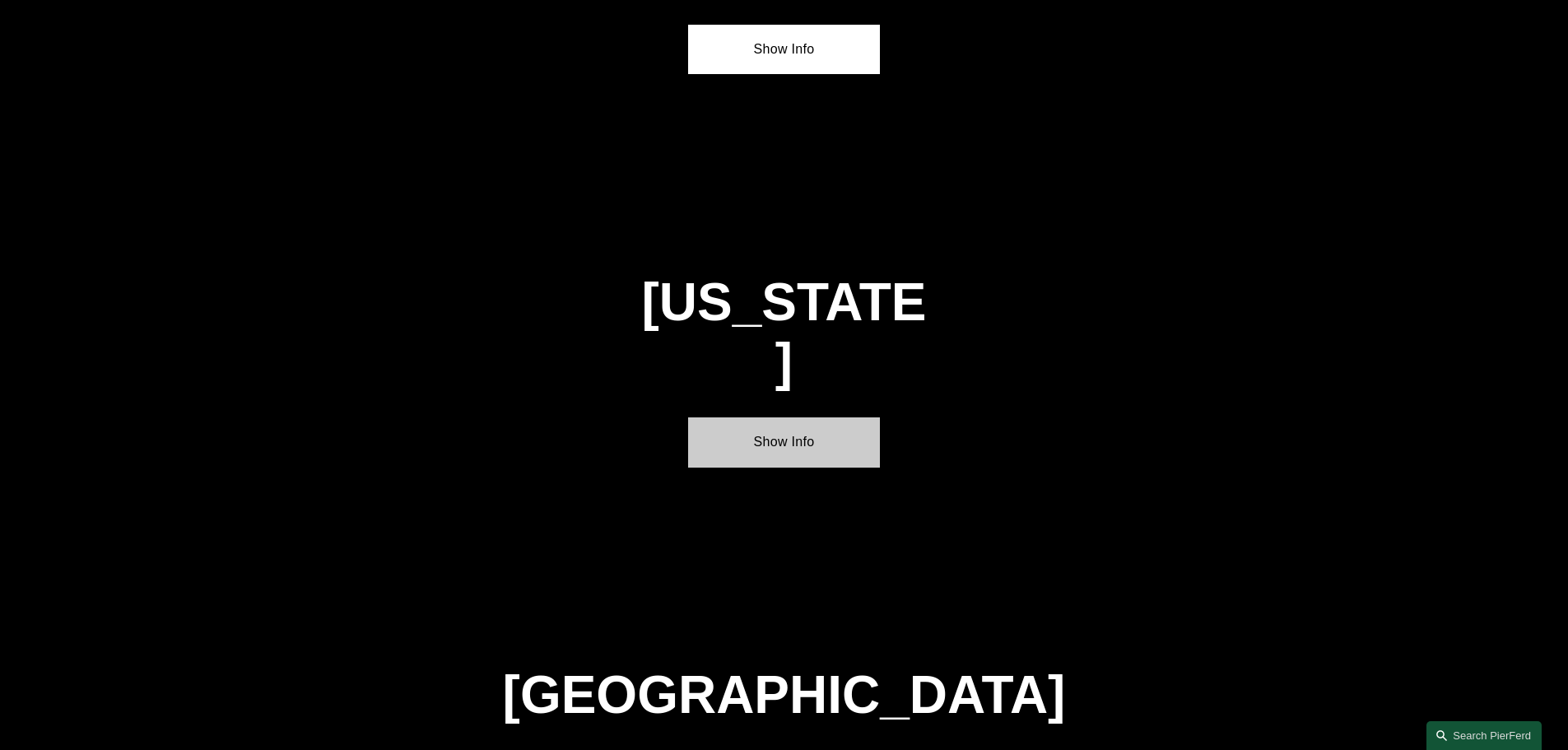
scroll to position [5601, 0]
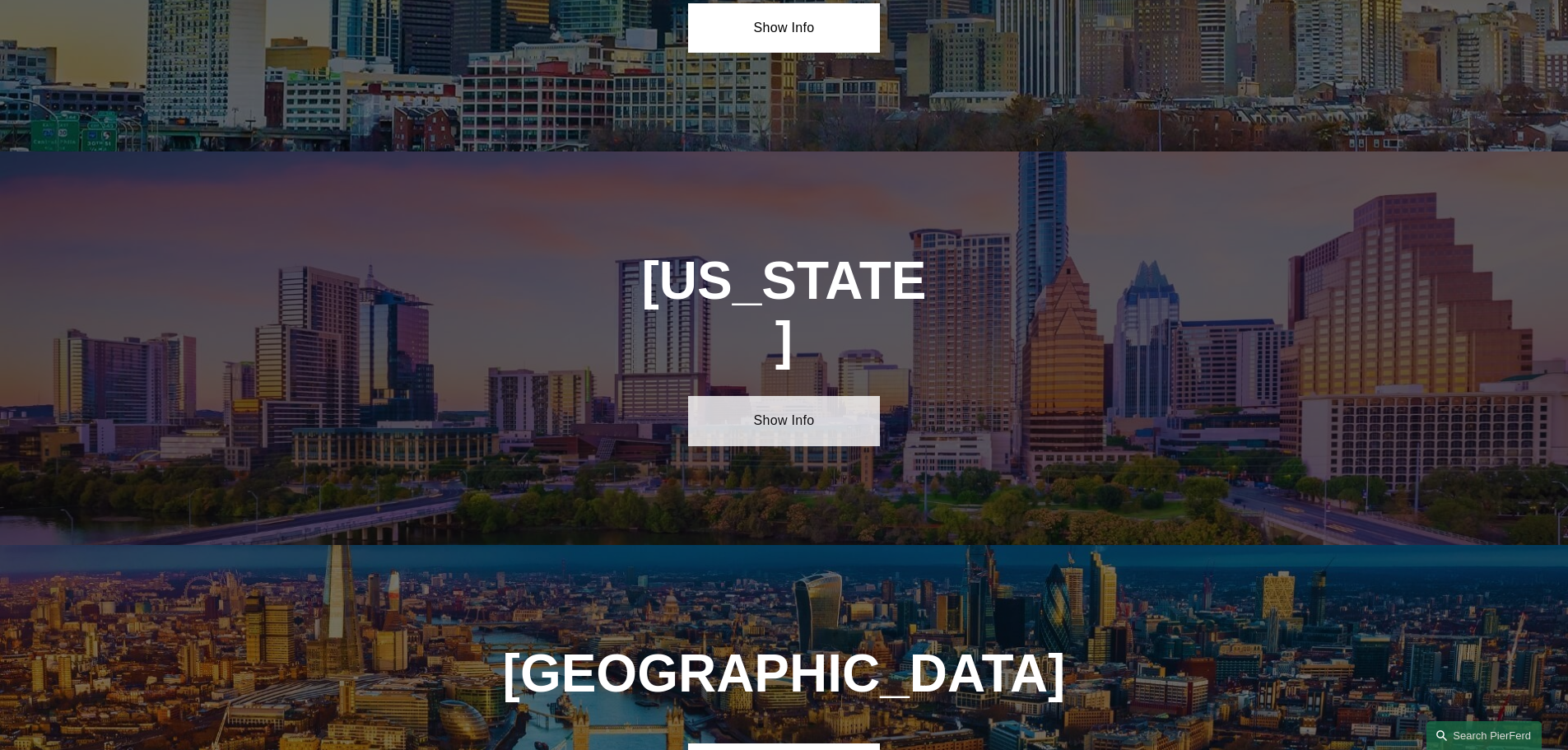
click at [785, 396] on link "Show Info" at bounding box center [784, 420] width 192 height 49
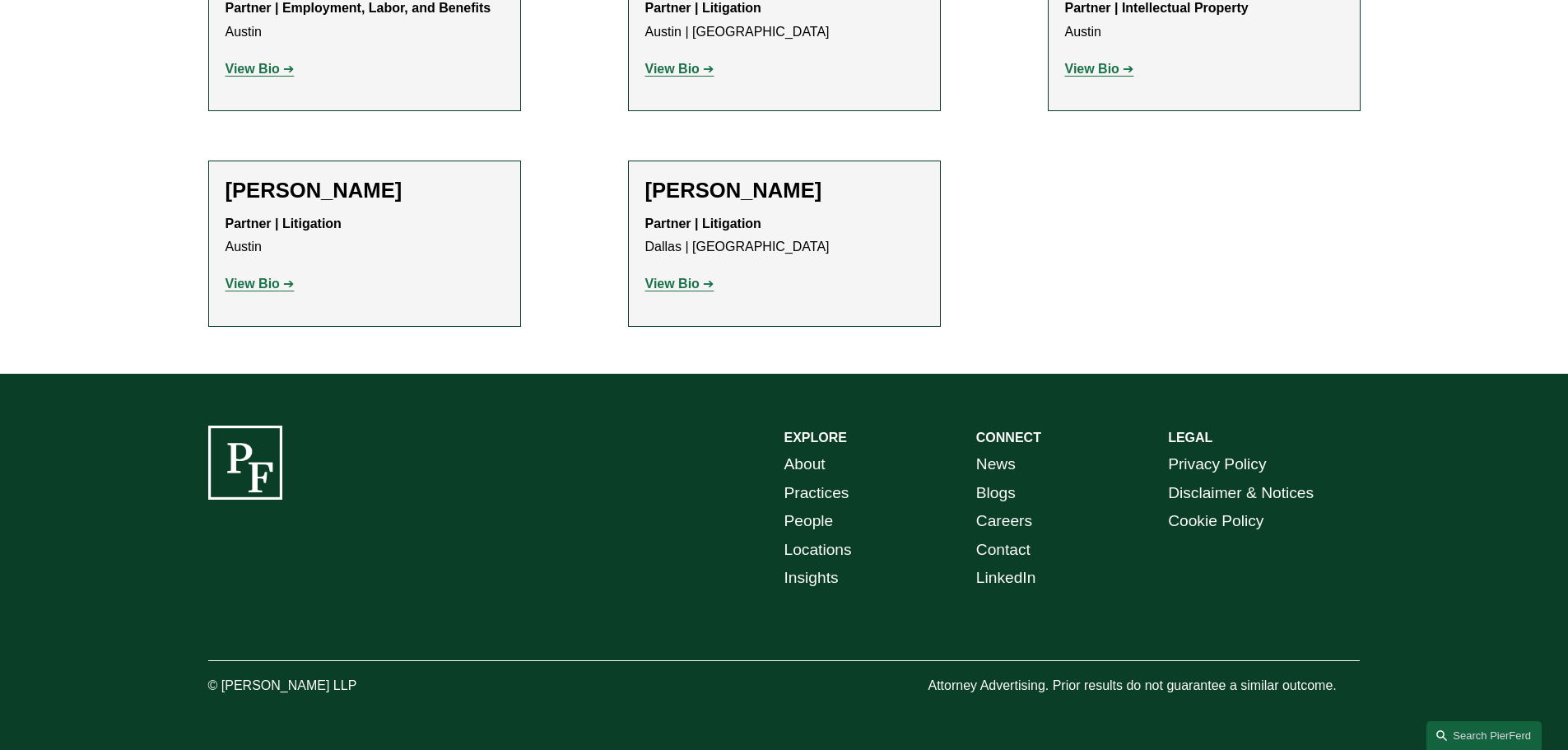
scroll to position [391, 0]
